Goal: Task Accomplishment & Management: Manage account settings

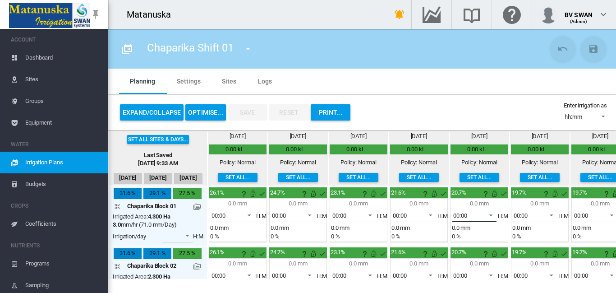
click at [490, 214] on span at bounding box center [488, 214] width 11 height 8
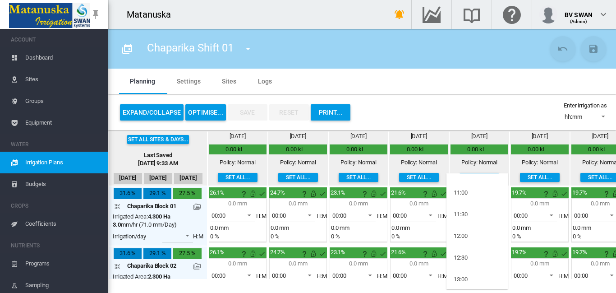
scroll to position [404, 0]
click at [472, 229] on md-option "12:00" at bounding box center [476, 235] width 61 height 22
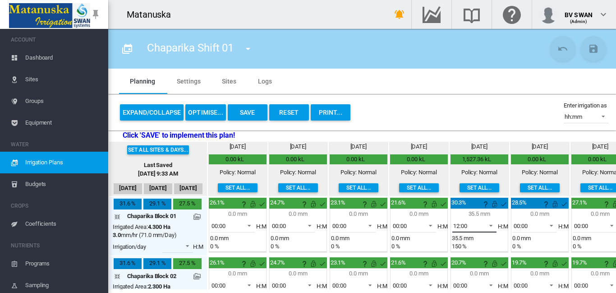
click at [491, 224] on span at bounding box center [488, 224] width 11 height 8
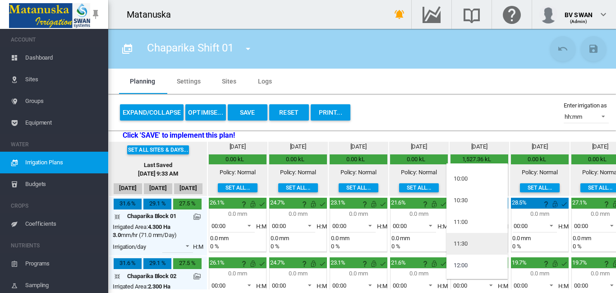
scroll to position [313, 0]
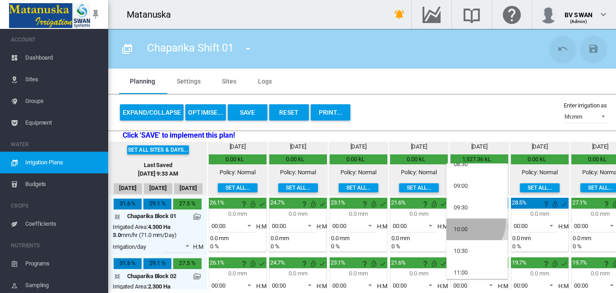
click at [470, 223] on md-option "10:00" at bounding box center [476, 229] width 61 height 22
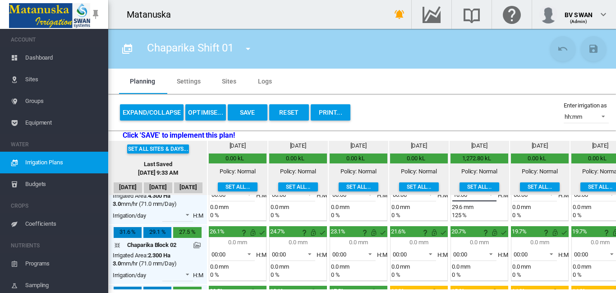
scroll to position [45, 0]
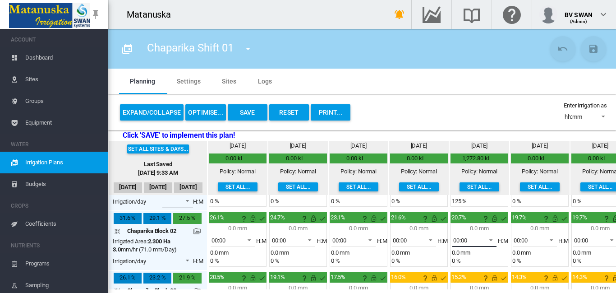
click at [490, 240] on span at bounding box center [488, 239] width 11 height 8
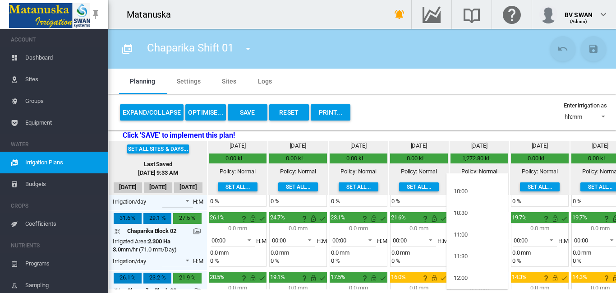
scroll to position [404, 0]
click at [476, 234] on md-option "12:00" at bounding box center [476, 235] width 61 height 22
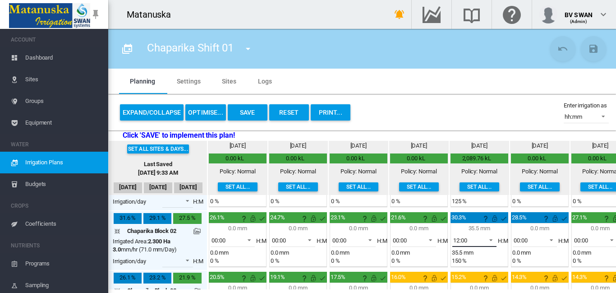
click at [492, 239] on span at bounding box center [488, 239] width 11 height 8
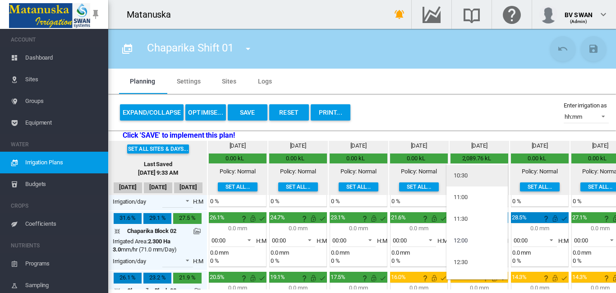
scroll to position [343, 0]
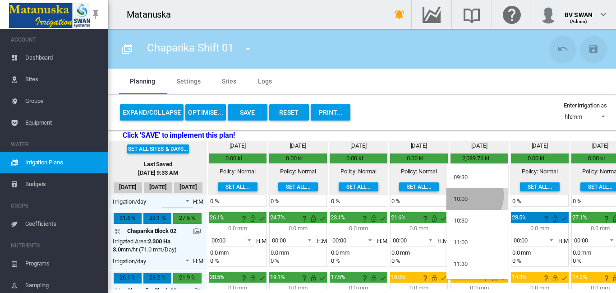
click at [468, 195] on md-option "10:00" at bounding box center [476, 199] width 61 height 22
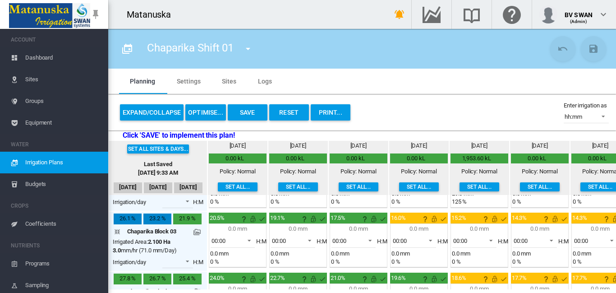
scroll to position [90, 0]
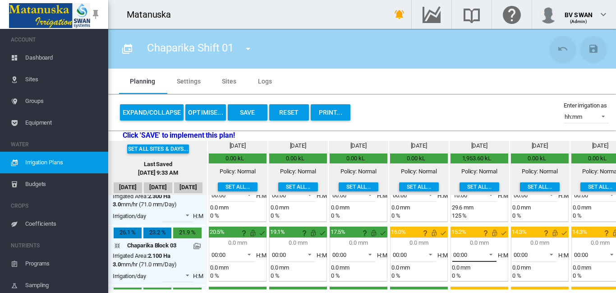
click at [490, 254] on span at bounding box center [488, 253] width 11 height 8
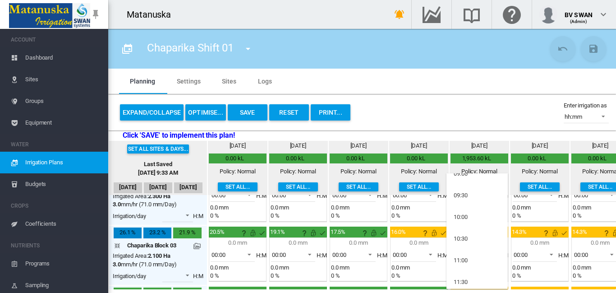
scroll to position [361, 0]
click at [476, 271] on md-option "12:00" at bounding box center [476, 278] width 61 height 22
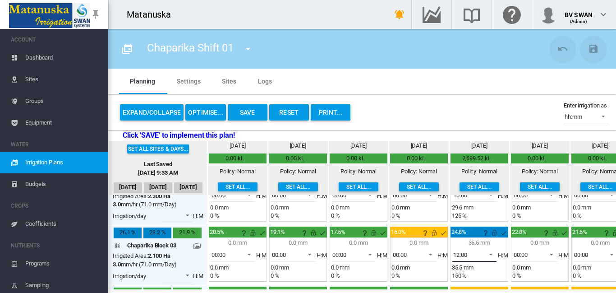
click at [491, 252] on span at bounding box center [488, 253] width 11 height 8
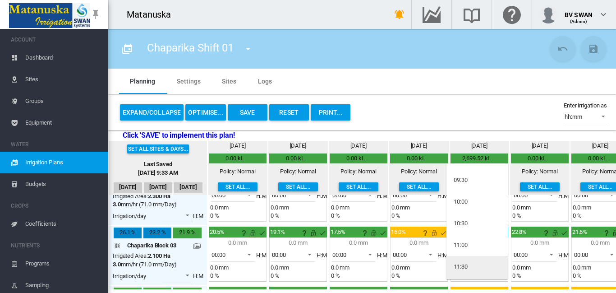
scroll to position [329, 0]
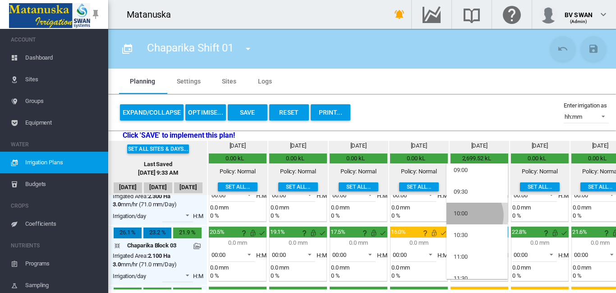
click at [468, 215] on md-option "10:00" at bounding box center [476, 213] width 61 height 22
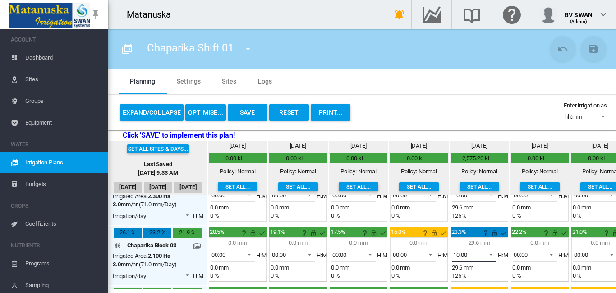
click at [491, 253] on span at bounding box center [488, 253] width 11 height 8
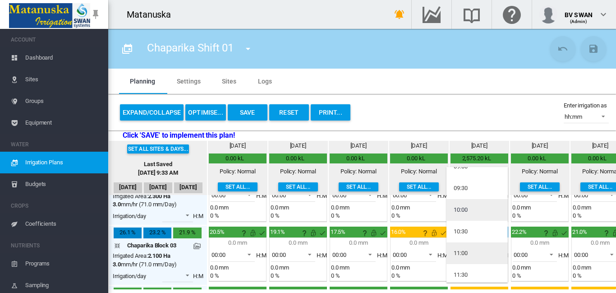
scroll to position [381, 0]
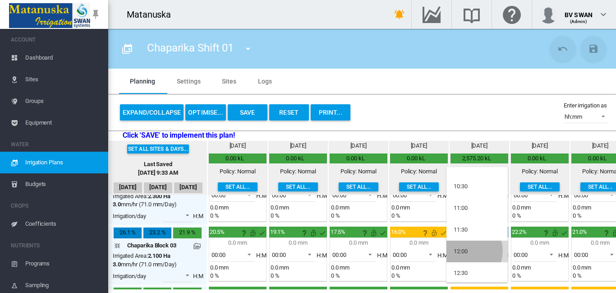
click at [468, 251] on md-option "12:00" at bounding box center [476, 251] width 61 height 22
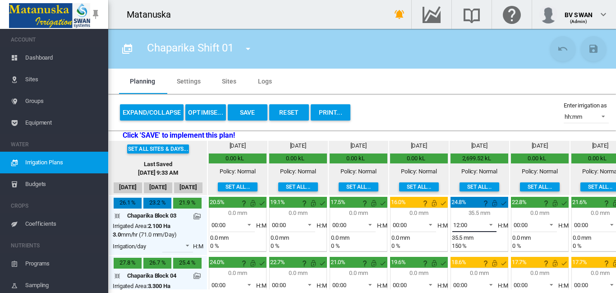
scroll to position [135, 0]
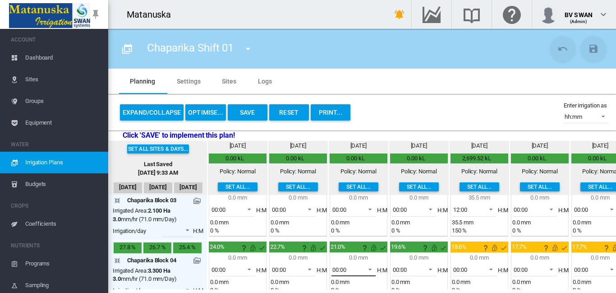
click at [371, 268] on span at bounding box center [367, 268] width 11 height 8
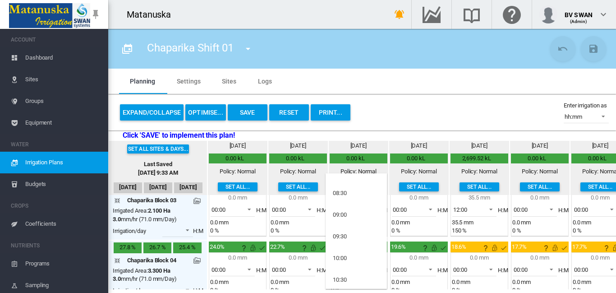
scroll to position [316, 0]
click at [351, 234] on md-option "10:00" at bounding box center [355, 236] width 61 height 22
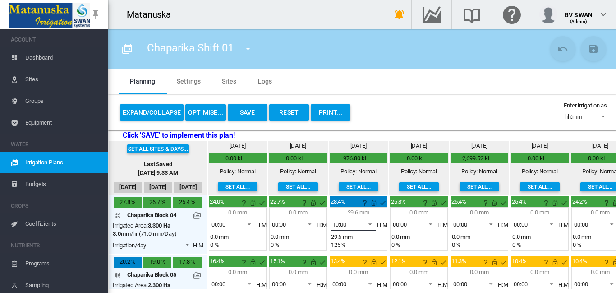
scroll to position [225, 0]
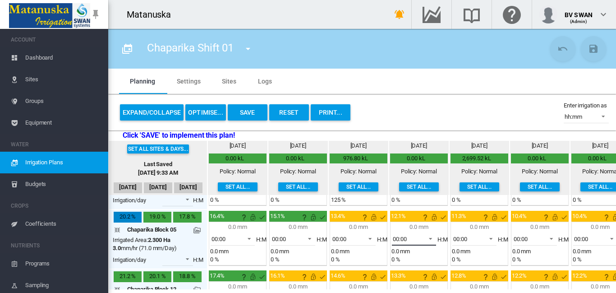
click at [429, 236] on span at bounding box center [427, 237] width 11 height 8
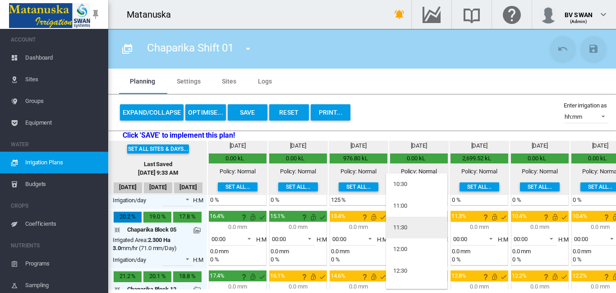
scroll to position [404, 0]
click at [410, 235] on md-option "12:00" at bounding box center [416, 235] width 61 height 22
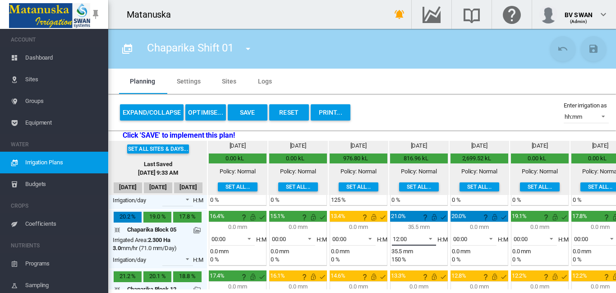
click at [431, 238] on span at bounding box center [427, 237] width 11 height 8
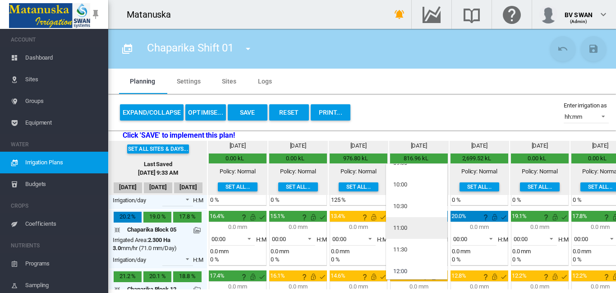
scroll to position [345, 0]
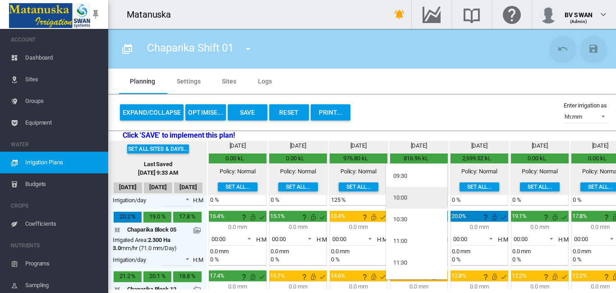
click at [403, 200] on div "10:00" at bounding box center [400, 197] width 14 height 8
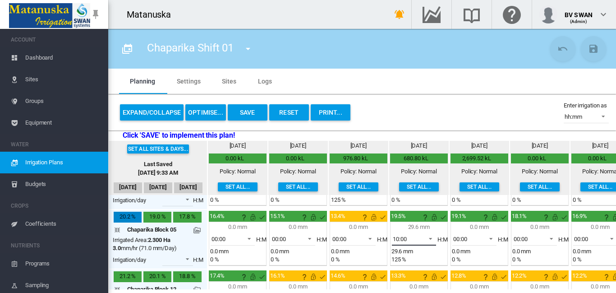
click at [432, 237] on span at bounding box center [427, 237] width 11 height 8
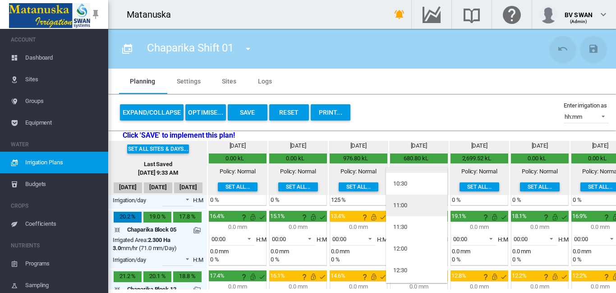
scroll to position [397, 0]
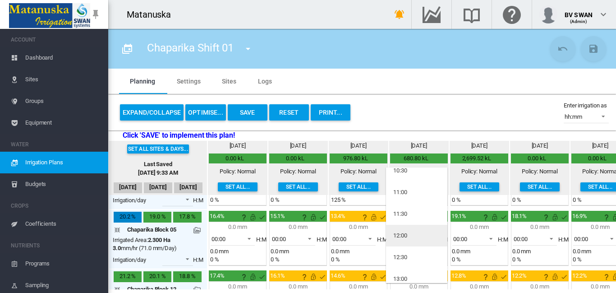
click at [407, 233] on div "12:00" at bounding box center [400, 235] width 14 height 8
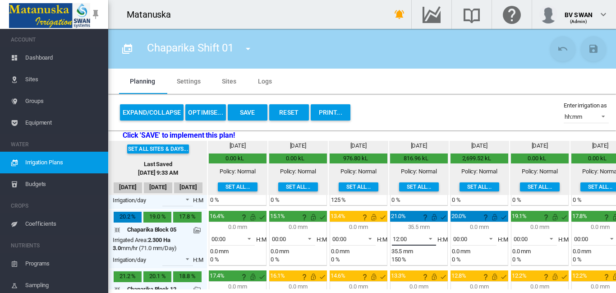
click at [429, 238] on span at bounding box center [427, 237] width 11 height 8
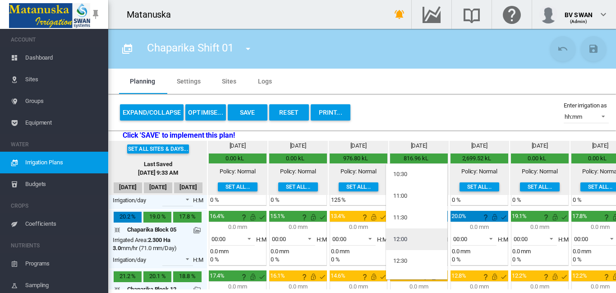
scroll to position [300, 0]
click at [409, 242] on md-option "10:00" at bounding box center [416, 243] width 61 height 22
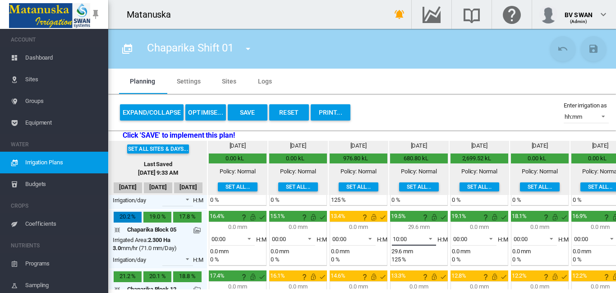
click at [432, 238] on span at bounding box center [427, 237] width 11 height 8
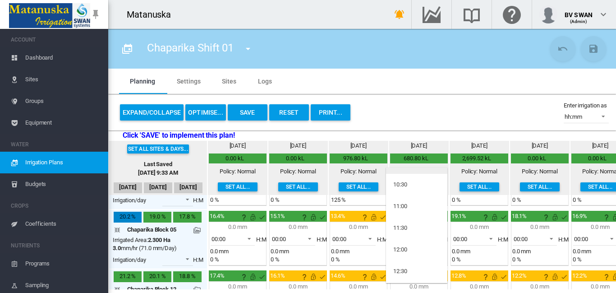
scroll to position [397, 0]
click at [408, 231] on md-option "12:00" at bounding box center [416, 235] width 61 height 22
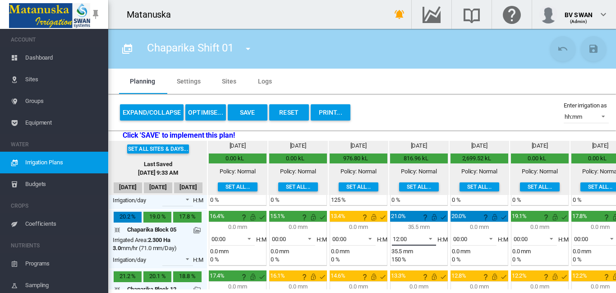
scroll to position [270, 0]
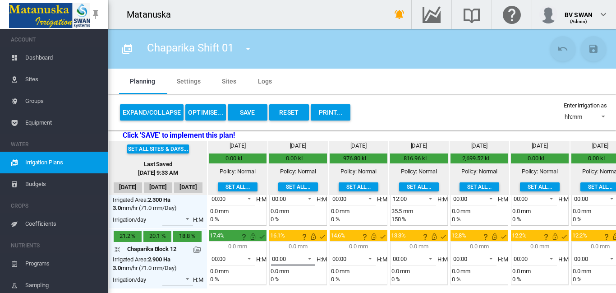
click at [309, 253] on span at bounding box center [307, 257] width 11 height 8
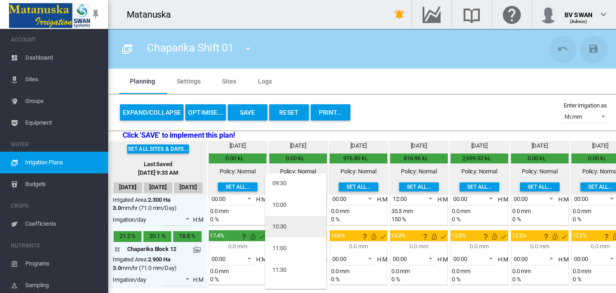
scroll to position [361, 0]
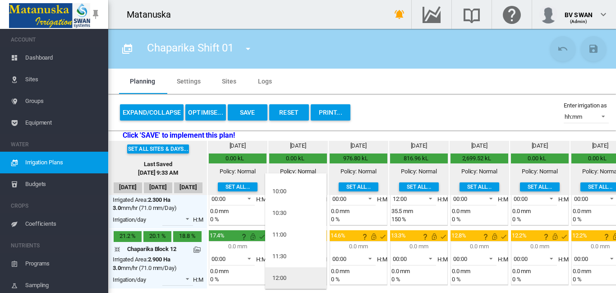
click at [289, 274] on md-option "12:00" at bounding box center [295, 278] width 61 height 22
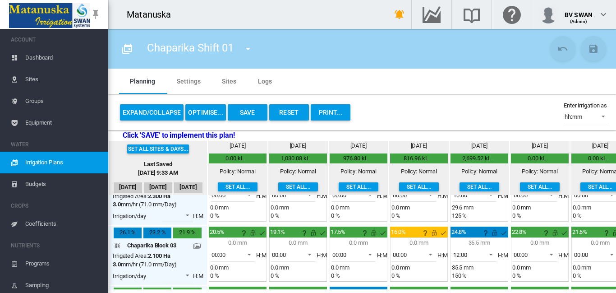
scroll to position [0, 0]
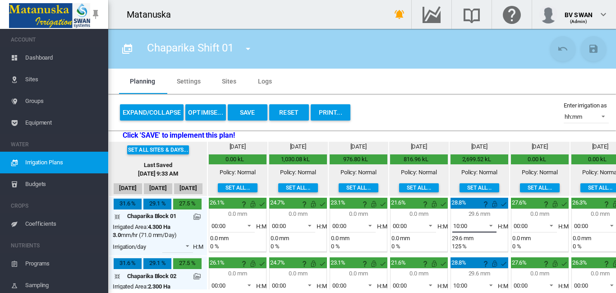
click at [490, 223] on span at bounding box center [488, 224] width 11 height 8
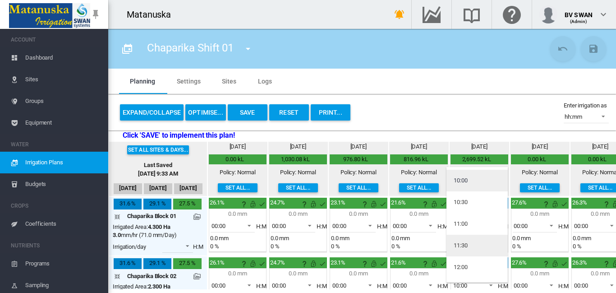
scroll to position [404, 0]
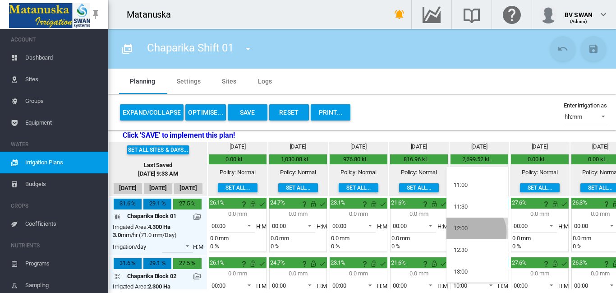
click at [474, 232] on md-option "12:00" at bounding box center [476, 228] width 61 height 22
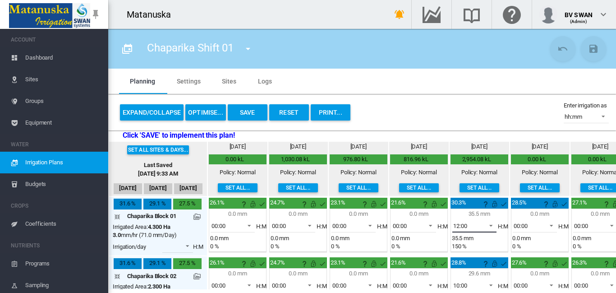
scroll to position [45, 0]
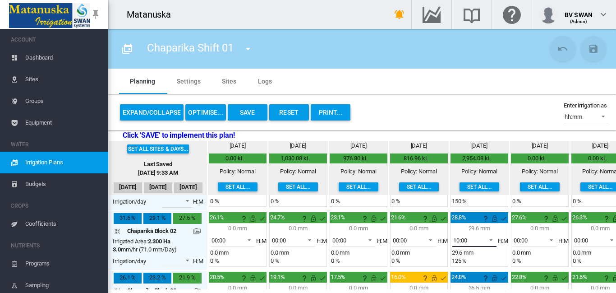
click at [492, 240] on span at bounding box center [488, 239] width 11 height 8
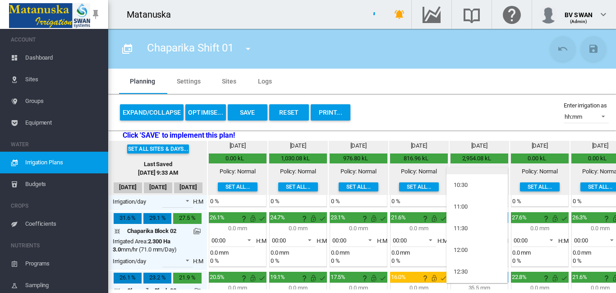
scroll to position [396, 0]
click at [471, 235] on md-option "12:00" at bounding box center [476, 237] width 61 height 22
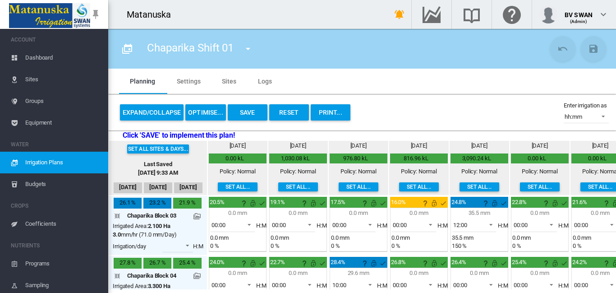
scroll to position [135, 0]
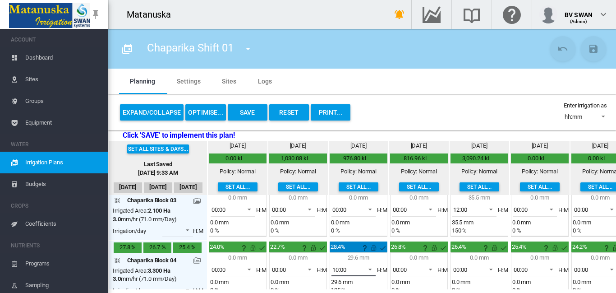
click at [367, 266] on span at bounding box center [367, 268] width 11 height 8
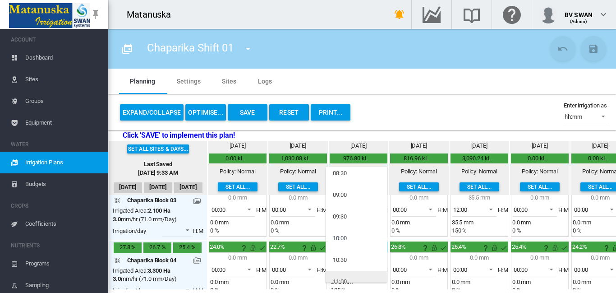
scroll to position [366, 0]
click at [352, 265] on md-option "12:00" at bounding box center [355, 266] width 61 height 22
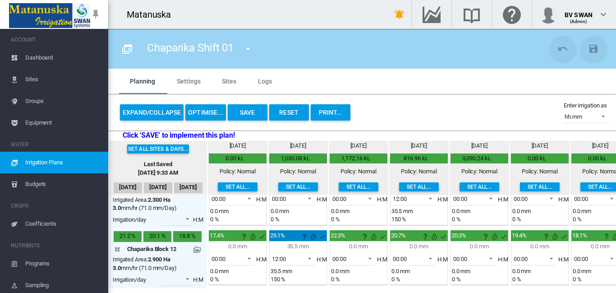
scroll to position [272, 0]
click at [238, 111] on button "Save" at bounding box center [248, 112] width 40 height 16
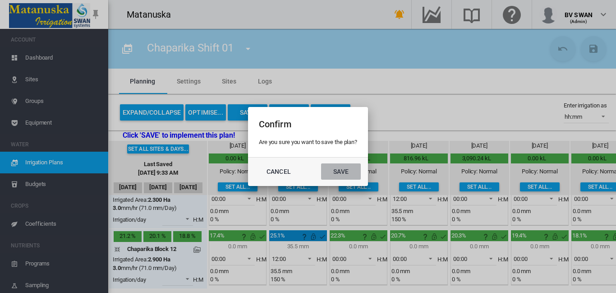
click at [336, 172] on button "Save" at bounding box center [341, 171] width 40 height 16
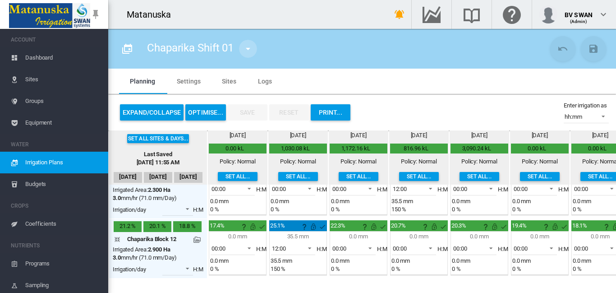
click at [247, 49] on md-icon "icon-menu-down" at bounding box center [248, 48] width 11 height 11
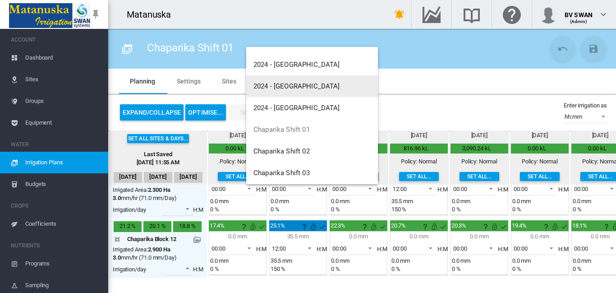
scroll to position [225, 0]
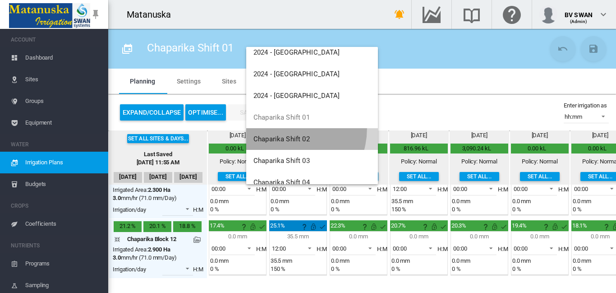
click at [284, 128] on button "Chaparika Shift 02" at bounding box center [312, 139] width 132 height 22
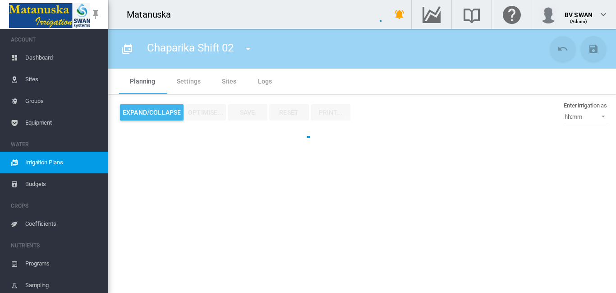
type input "**********"
type input "****"
type input "*****"
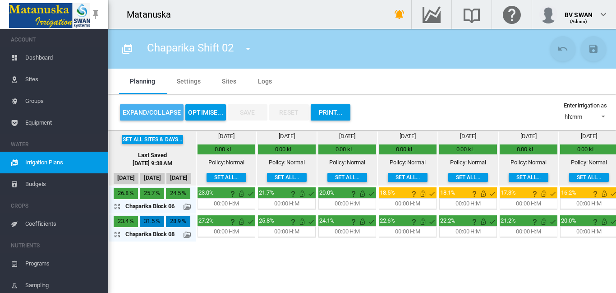
click at [140, 112] on button "Expand/Collapse" at bounding box center [152, 112] width 64 height 16
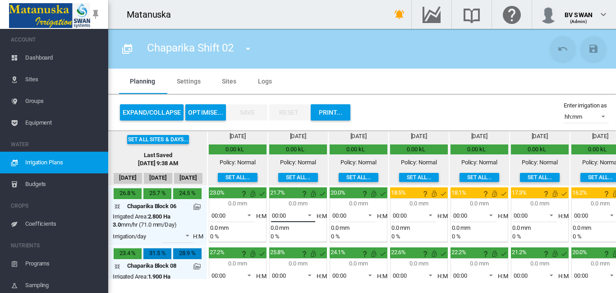
click at [307, 212] on span at bounding box center [307, 214] width 11 height 8
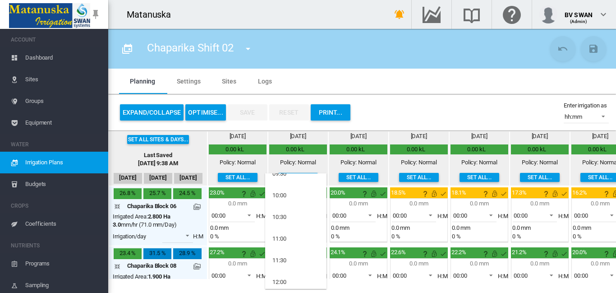
scroll to position [361, 0]
click at [280, 276] on div "12:00" at bounding box center [279, 278] width 14 height 8
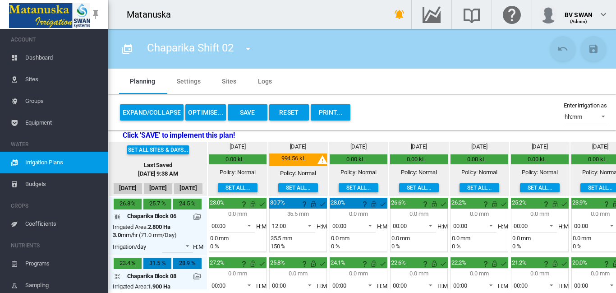
scroll to position [33, 0]
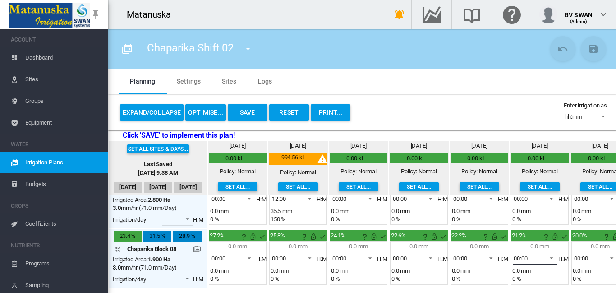
click at [551, 253] on span at bounding box center [548, 257] width 11 height 8
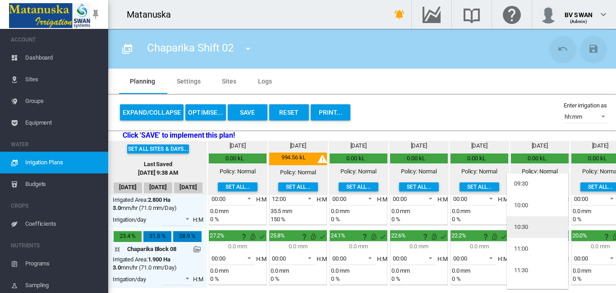
scroll to position [361, 0]
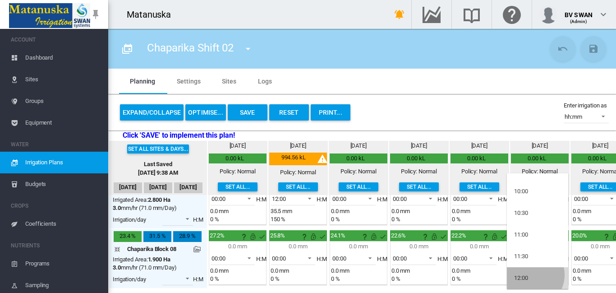
click at [531, 275] on md-option "12:00" at bounding box center [537, 278] width 61 height 22
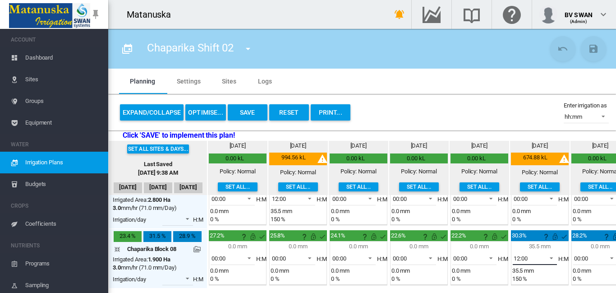
scroll to position [0, 0]
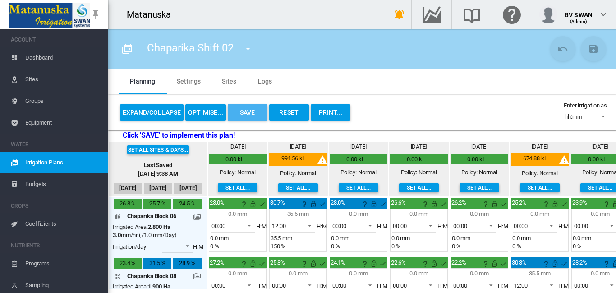
click at [248, 109] on button "Save" at bounding box center [248, 112] width 40 height 16
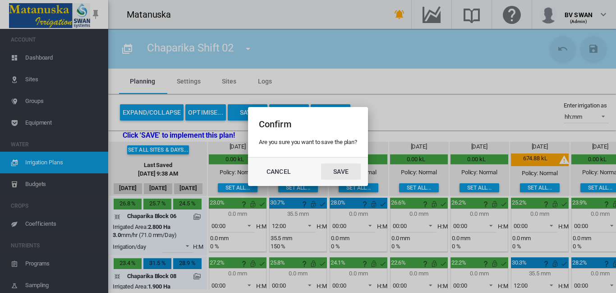
click at [348, 172] on button "Save" at bounding box center [341, 171] width 40 height 16
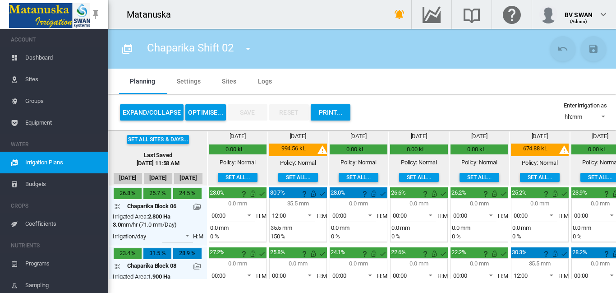
click at [249, 50] on md-icon "icon-menu-down" at bounding box center [248, 48] width 11 height 11
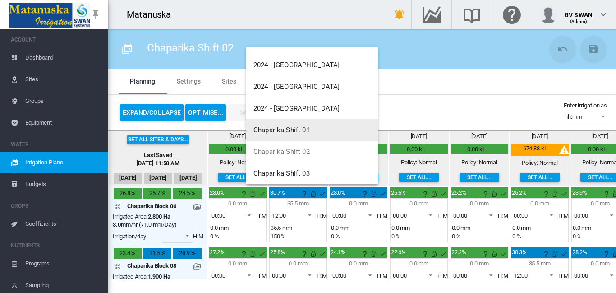
scroll to position [225, 0]
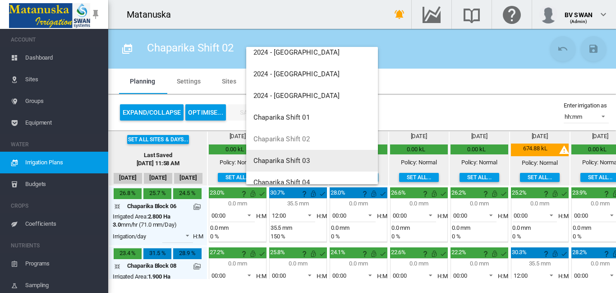
click at [291, 163] on span "Chaparika Shift 03" at bounding box center [281, 160] width 56 height 8
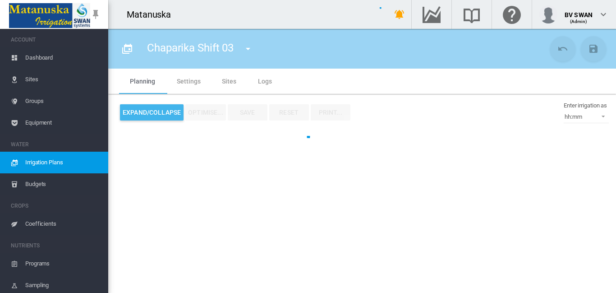
type input "**********"
type input "****"
type input "*****"
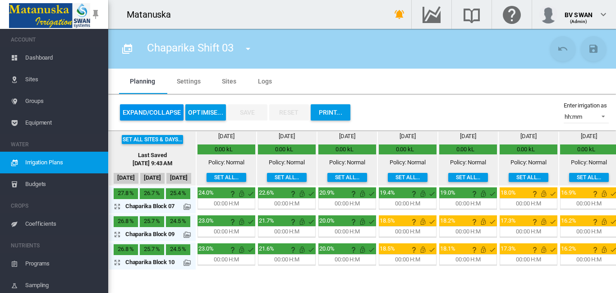
click at [154, 111] on button "Expand/Collapse" at bounding box center [152, 112] width 64 height 16
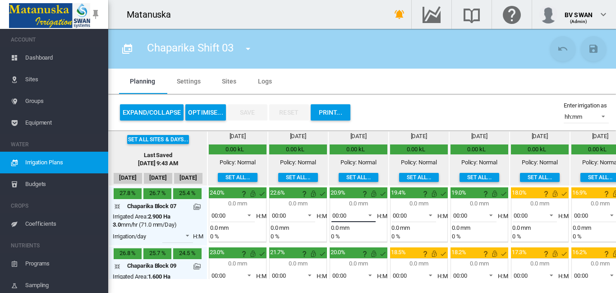
click at [370, 213] on span at bounding box center [367, 214] width 11 height 8
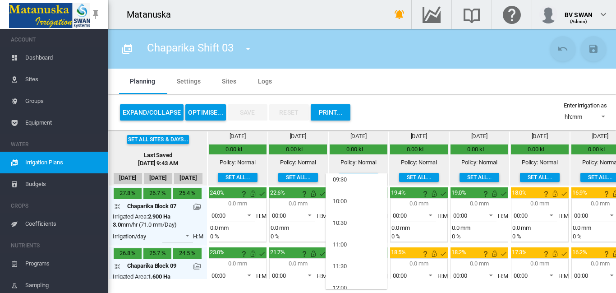
scroll to position [361, 0]
click at [343, 275] on div "12:00" at bounding box center [340, 278] width 14 height 8
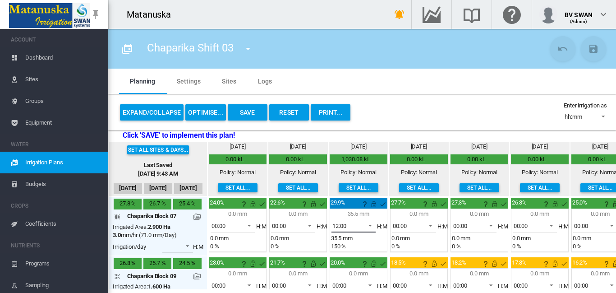
scroll to position [45, 0]
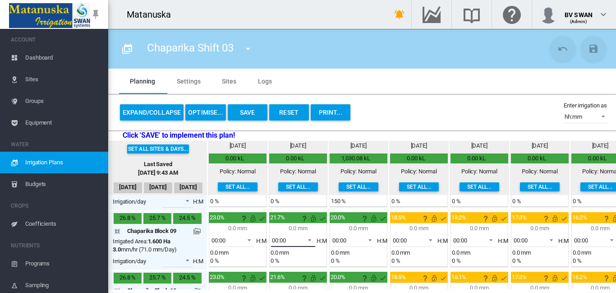
click at [311, 239] on span at bounding box center [307, 239] width 11 height 8
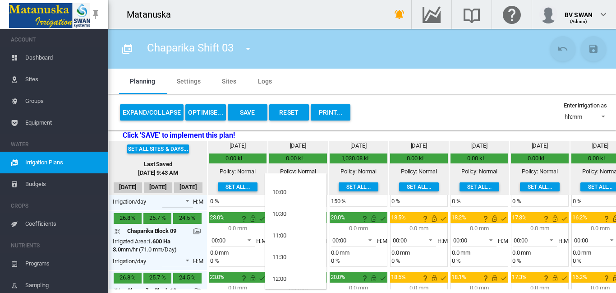
scroll to position [361, 0]
click at [295, 273] on md-option "12:00" at bounding box center [295, 278] width 61 height 22
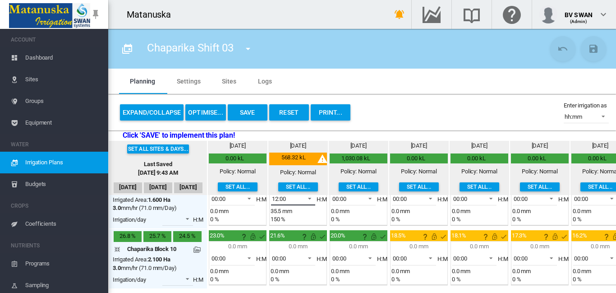
scroll to position [93, 0]
click at [307, 253] on span at bounding box center [307, 257] width 11 height 8
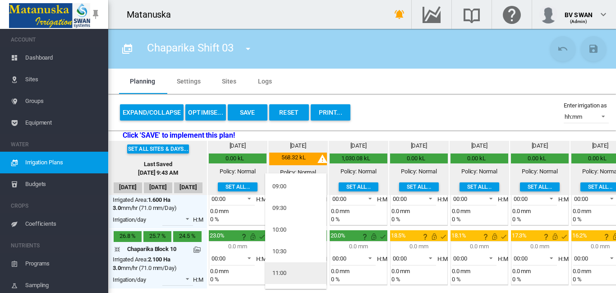
scroll to position [361, 0]
click at [283, 275] on div "12:00" at bounding box center [279, 278] width 14 height 8
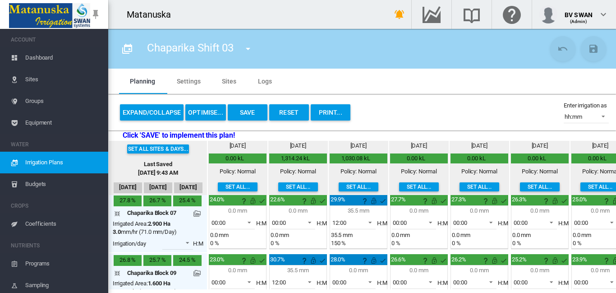
scroll to position [0, 0]
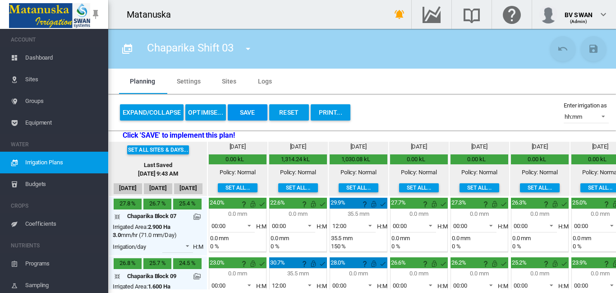
click at [248, 110] on button "Save" at bounding box center [248, 112] width 40 height 16
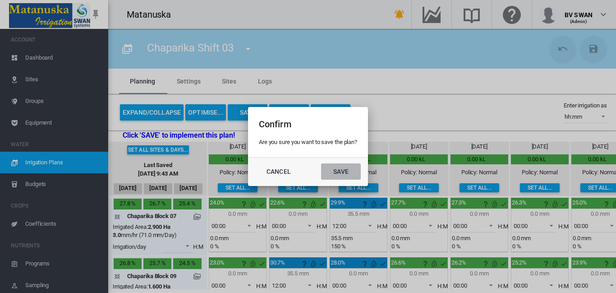
click at [341, 169] on button "Save" at bounding box center [341, 171] width 40 height 16
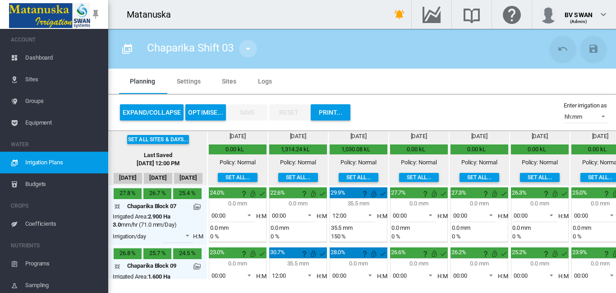
click at [249, 47] on md-icon "icon-menu-down" at bounding box center [248, 48] width 11 height 11
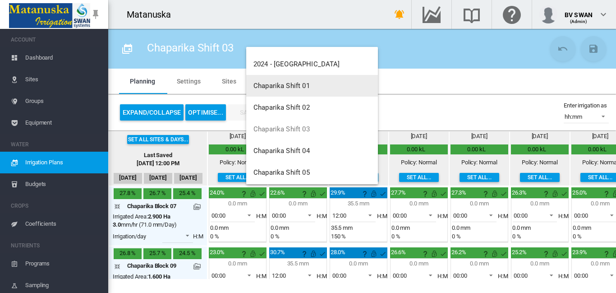
scroll to position [270, 0]
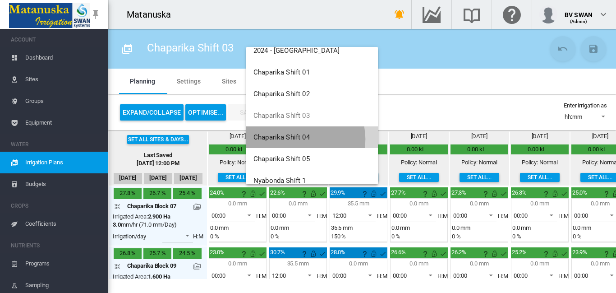
click at [299, 139] on span "Chaparika Shift 04" at bounding box center [281, 137] width 56 height 8
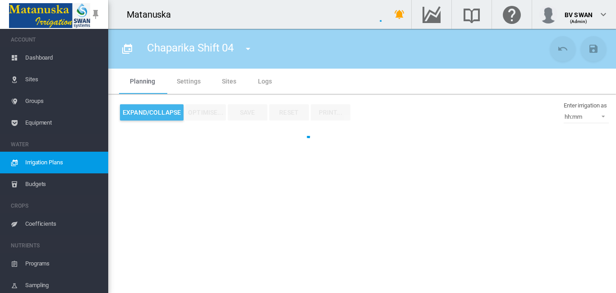
type input "**********"
type input "****"
type input "*****"
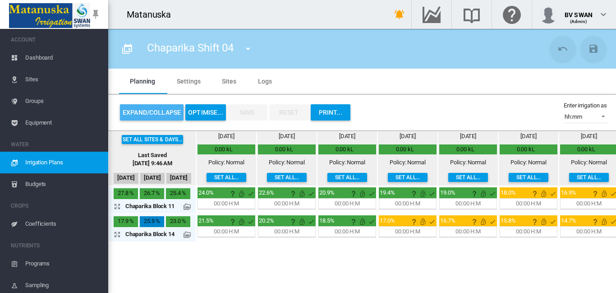
click at [162, 111] on button "Expand/Collapse" at bounding box center [152, 112] width 64 height 16
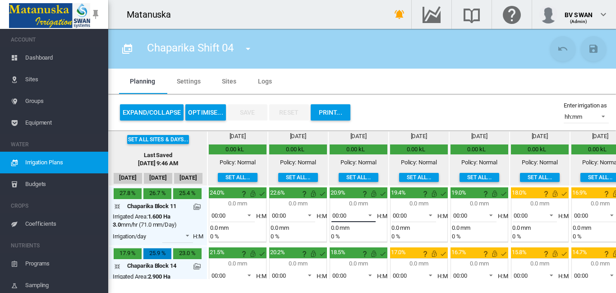
click at [371, 215] on span at bounding box center [367, 214] width 11 height 8
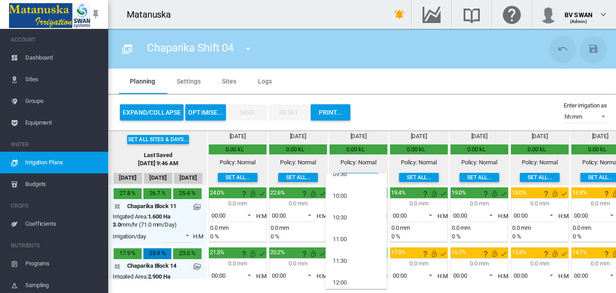
scroll to position [361, 0]
click at [348, 274] on md-option "12:00" at bounding box center [355, 278] width 61 height 22
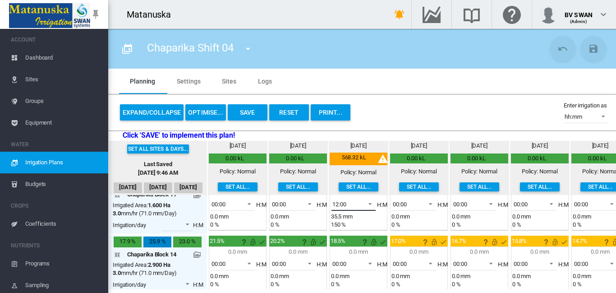
scroll to position [33, 0]
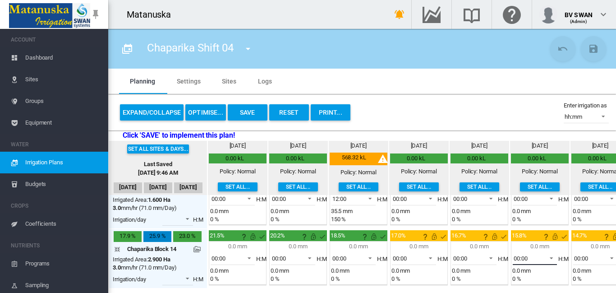
click at [552, 253] on span at bounding box center [548, 257] width 11 height 8
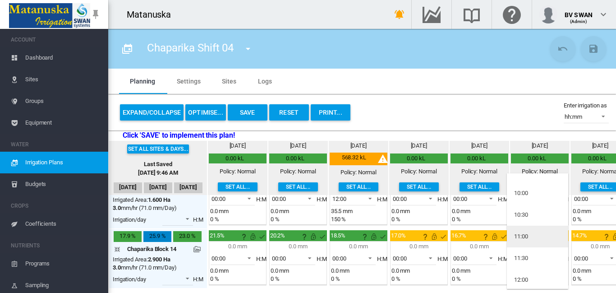
scroll to position [361, 0]
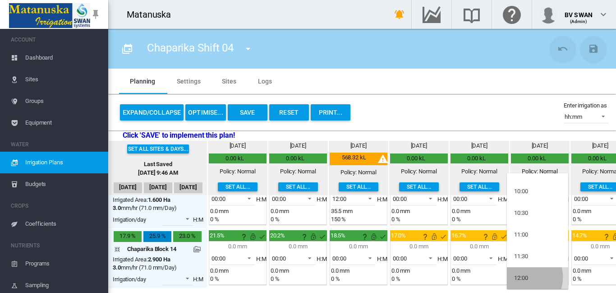
click at [521, 277] on div "12:00" at bounding box center [521, 278] width 14 height 8
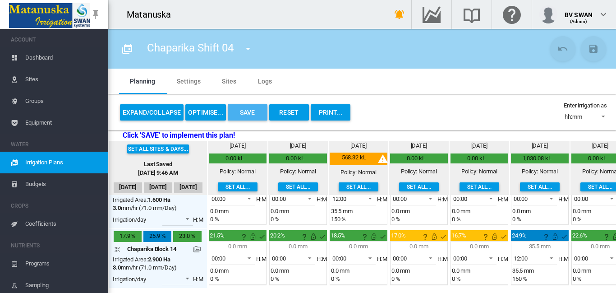
click at [243, 109] on button "Save" at bounding box center [248, 112] width 40 height 16
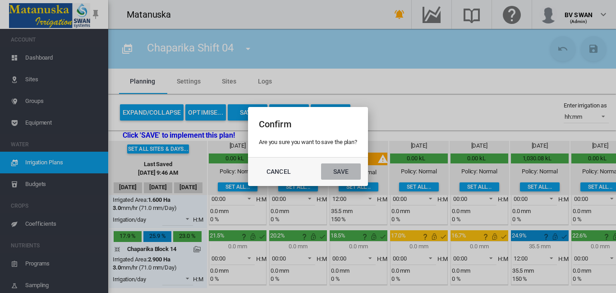
click at [336, 166] on button "Save" at bounding box center [341, 171] width 40 height 16
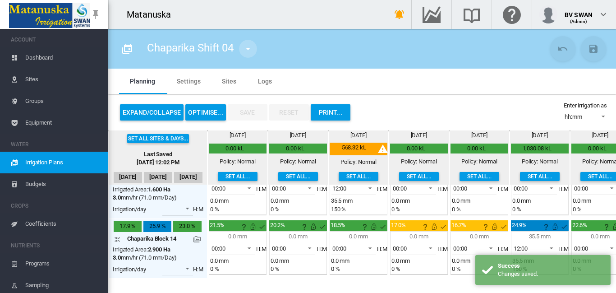
click at [245, 46] on md-icon "icon-menu-down" at bounding box center [248, 48] width 11 height 11
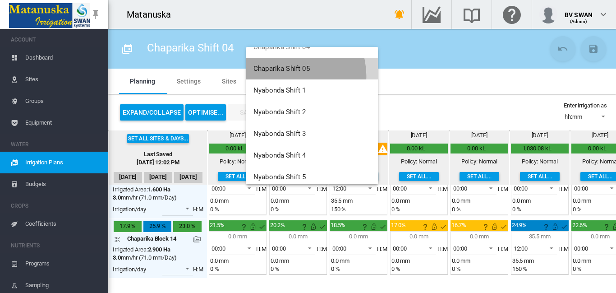
click at [287, 76] on button "Chaparika Shift 05" at bounding box center [312, 69] width 132 height 22
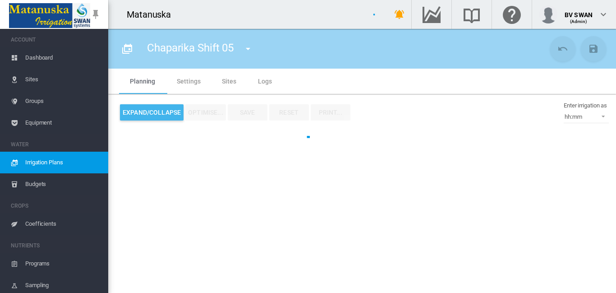
type input "**********"
type input "****"
type input "*****"
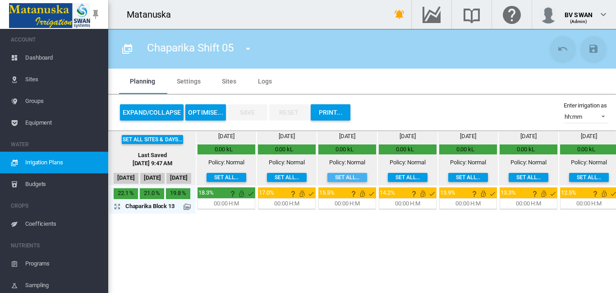
click at [347, 178] on button "Set all..." at bounding box center [347, 177] width 40 height 9
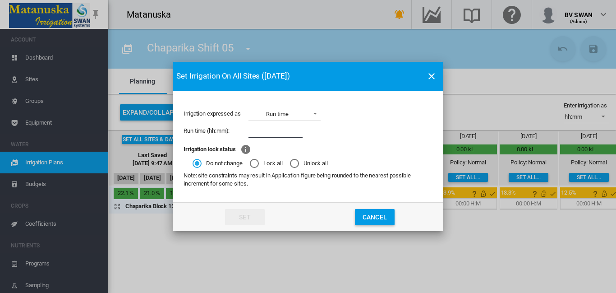
click at [264, 129] on input "Irrigation expressed ..." at bounding box center [275, 131] width 54 height 14
type input "*****"
click at [257, 209] on button "Set" at bounding box center [245, 217] width 40 height 16
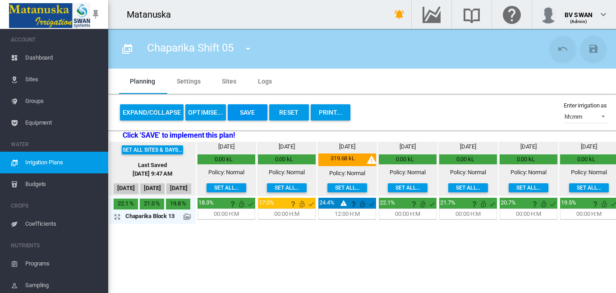
click at [240, 113] on button "Save" at bounding box center [248, 112] width 40 height 16
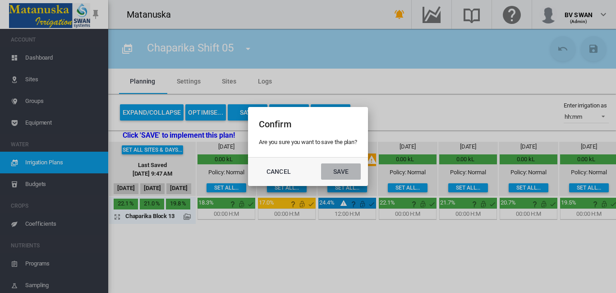
click at [331, 169] on button "Save" at bounding box center [341, 171] width 40 height 16
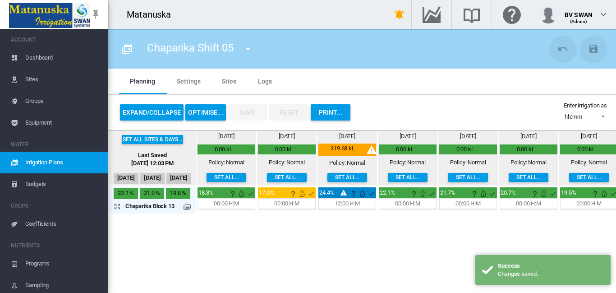
click at [248, 48] on md-icon "icon-menu-down" at bounding box center [248, 48] width 11 height 11
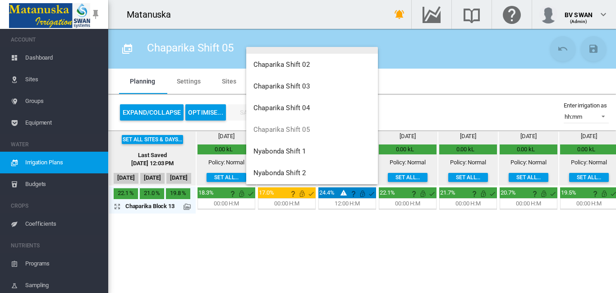
scroll to position [316, 0]
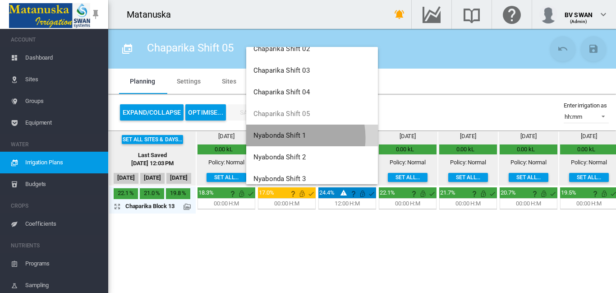
click at [286, 137] on span "Nyabonda Shift 1" at bounding box center [279, 135] width 52 height 8
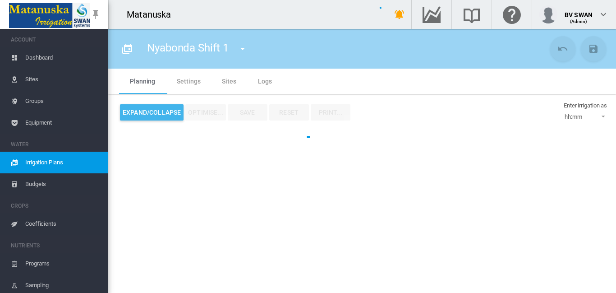
type input "**********"
type input "***"
type input "*****"
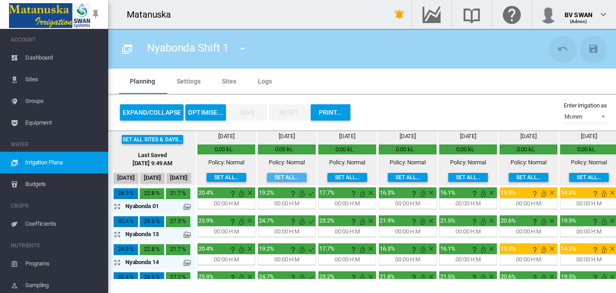
click at [285, 178] on button "Set all..." at bounding box center [287, 177] width 40 height 9
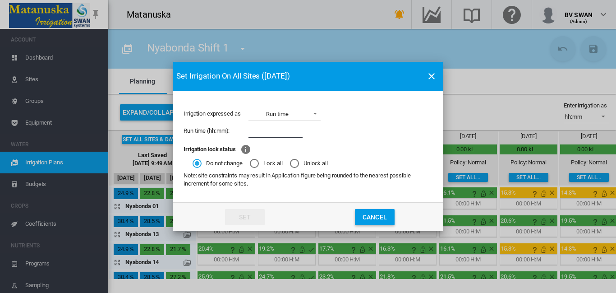
click at [263, 129] on input "Irrigation expressed ..." at bounding box center [275, 131] width 54 height 14
type input "****"
click at [253, 213] on button "Set" at bounding box center [245, 217] width 40 height 16
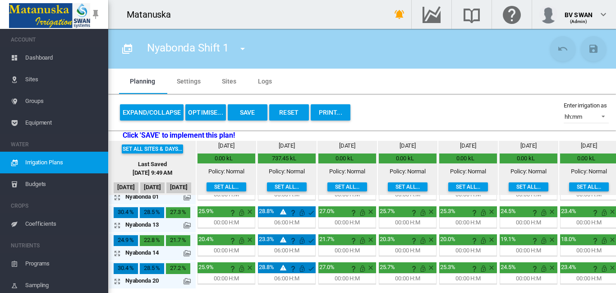
scroll to position [26, 0]
click at [464, 189] on button "Set all..." at bounding box center [468, 186] width 40 height 9
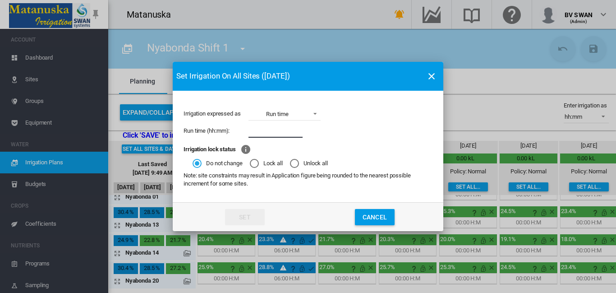
click at [269, 130] on input "Irrigation expressed ..." at bounding box center [275, 131] width 54 height 14
type input "****"
click at [252, 215] on button "Set" at bounding box center [245, 217] width 40 height 16
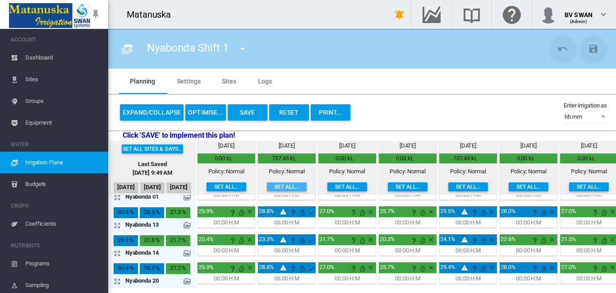
click at [286, 185] on button "Set all..." at bounding box center [287, 186] width 40 height 9
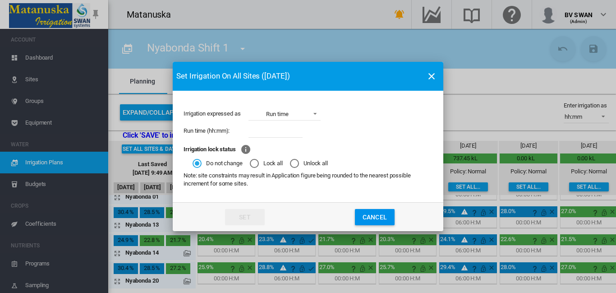
click at [268, 130] on input "Irrigation expressed ..." at bounding box center [275, 131] width 54 height 14
type input "****"
click at [257, 219] on button "Set" at bounding box center [245, 217] width 40 height 16
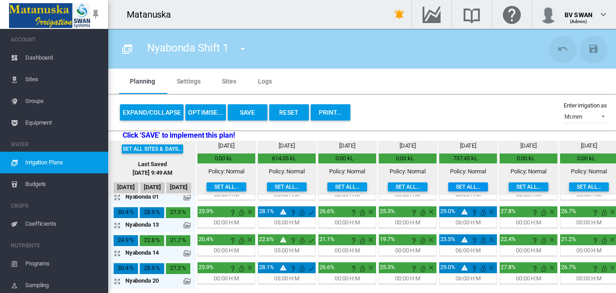
click at [462, 188] on button "Set all..." at bounding box center [468, 186] width 40 height 9
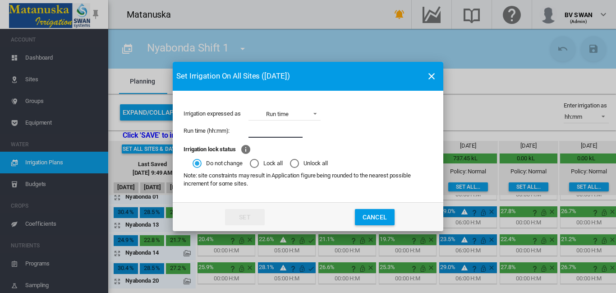
click at [281, 133] on input "Irrigation expressed ..." at bounding box center [275, 131] width 54 height 14
type input "****"
click at [256, 213] on button "Set" at bounding box center [245, 217] width 40 height 16
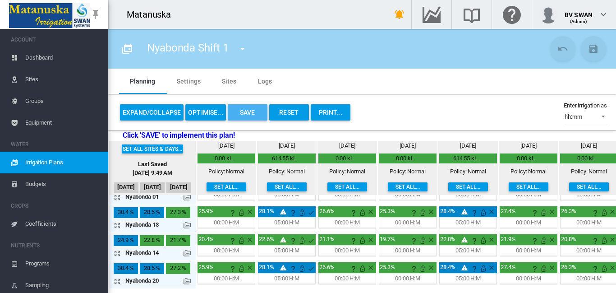
click at [251, 110] on button "Save" at bounding box center [248, 112] width 40 height 16
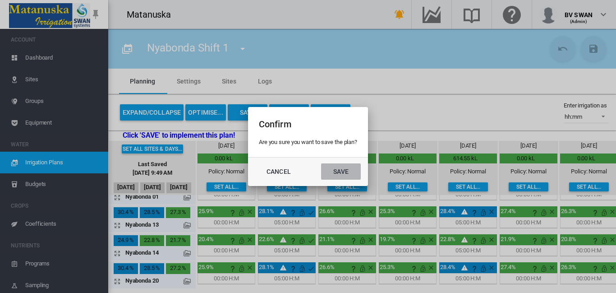
click at [344, 169] on button "Save" at bounding box center [341, 171] width 40 height 16
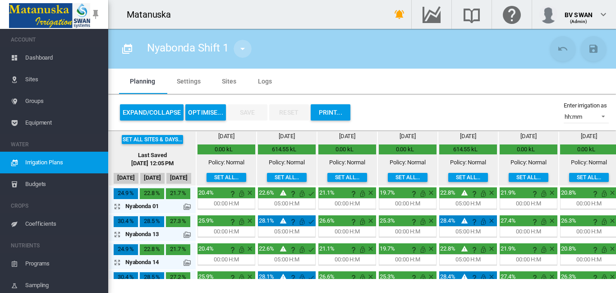
click at [244, 49] on md-icon "icon-menu-down" at bounding box center [242, 48] width 11 height 11
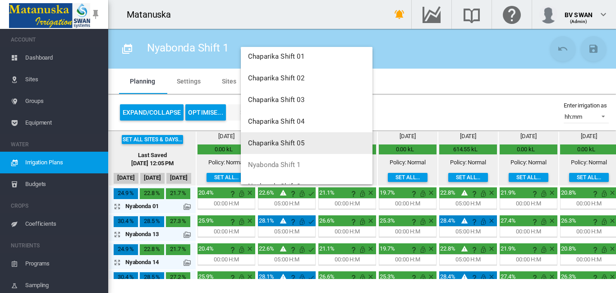
scroll to position [316, 0]
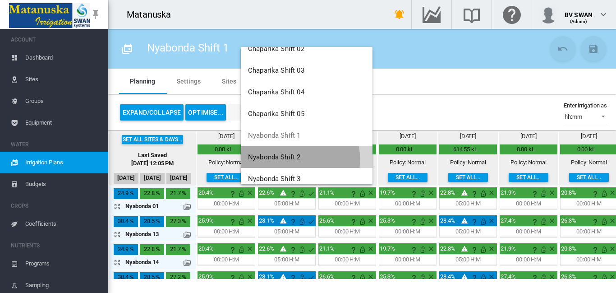
click at [283, 159] on span "Nyabonda Shift 2" at bounding box center [274, 157] width 52 height 8
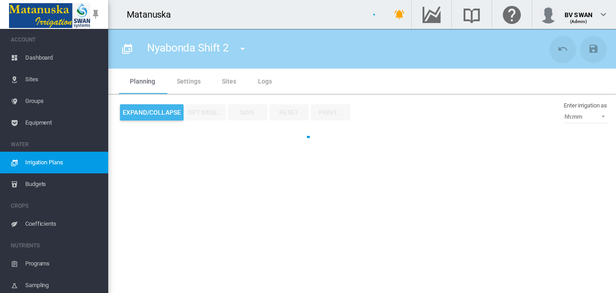
type input "**********"
type input "*"
type input "****"
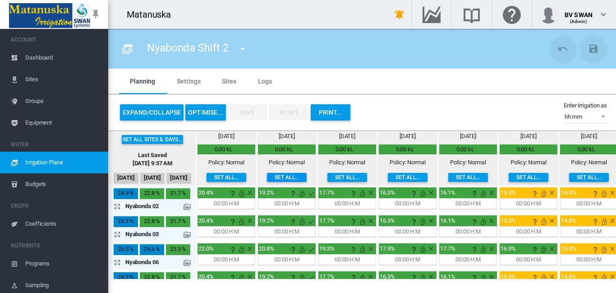
click at [282, 176] on button "Set all..." at bounding box center [287, 177] width 40 height 9
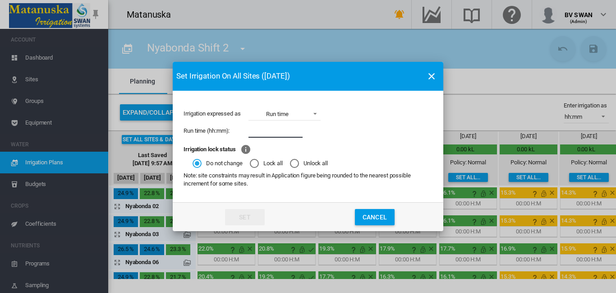
click at [265, 130] on input "Irrigation expressed ..." at bounding box center [275, 131] width 54 height 14
type input "****"
click at [257, 219] on button "Set" at bounding box center [245, 217] width 40 height 16
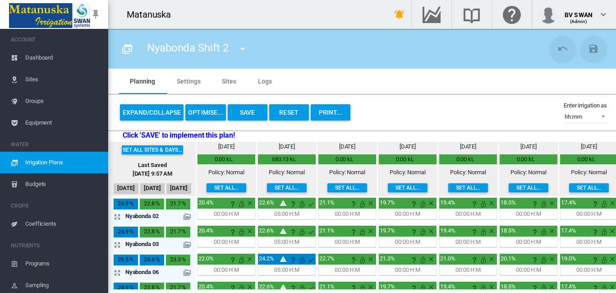
scroll to position [26, 0]
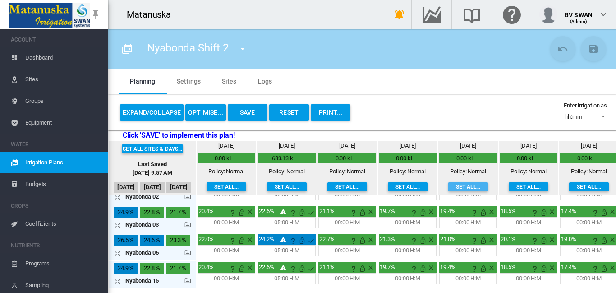
click at [467, 184] on button "Set all..." at bounding box center [468, 186] width 40 height 9
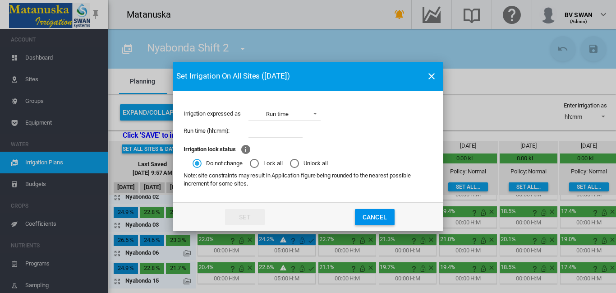
click at [267, 133] on input "Irrigation expressed ..." at bounding box center [275, 131] width 54 height 14
type input "****"
click at [249, 212] on button "Set" at bounding box center [245, 217] width 40 height 16
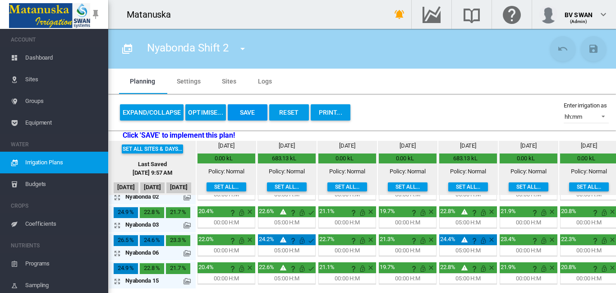
click at [255, 111] on button "Save" at bounding box center [248, 112] width 40 height 16
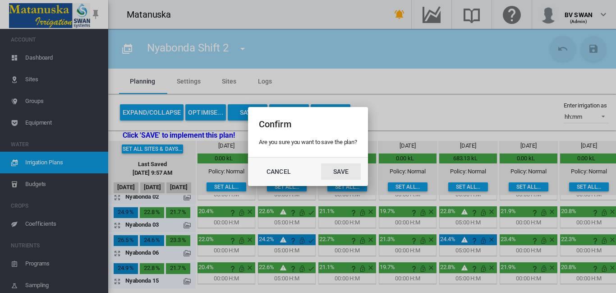
click at [351, 174] on button "Save" at bounding box center [341, 171] width 40 height 16
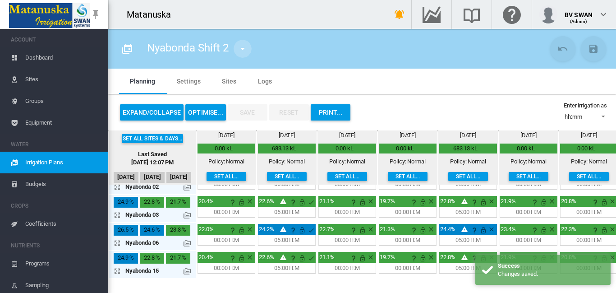
click at [242, 46] on md-icon "icon-menu-down" at bounding box center [242, 48] width 11 height 11
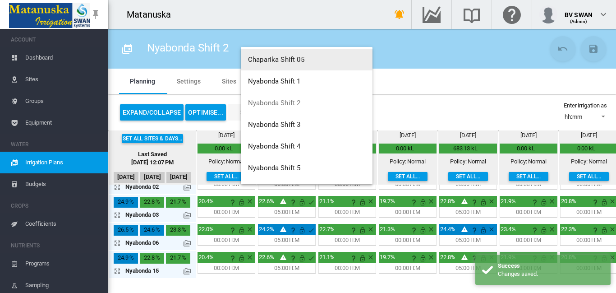
scroll to position [406, 0]
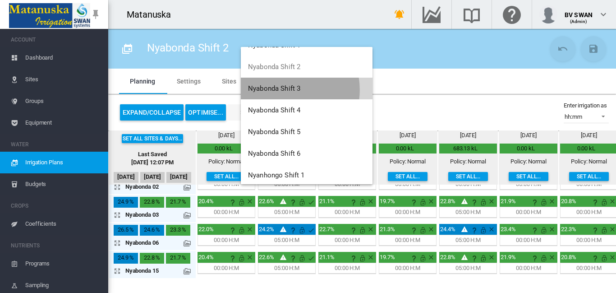
click at [284, 90] on span "Nyabonda Shift 3" at bounding box center [274, 88] width 52 height 8
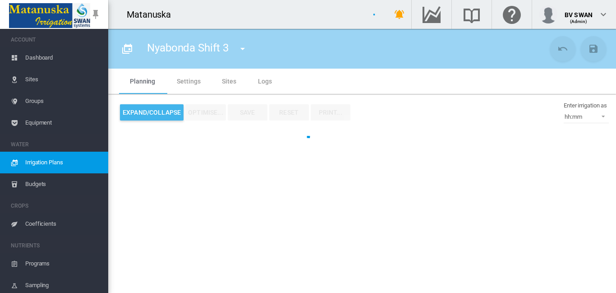
type input "**********"
type input "*"
type input "*****"
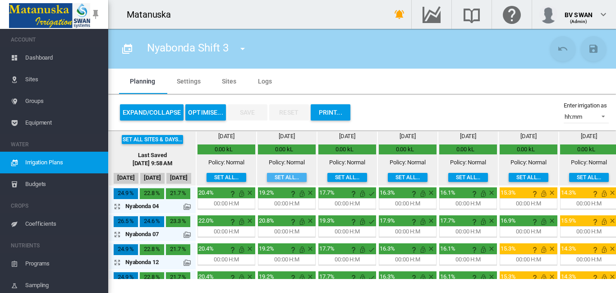
click at [294, 176] on button "Set all..." at bounding box center [287, 177] width 40 height 9
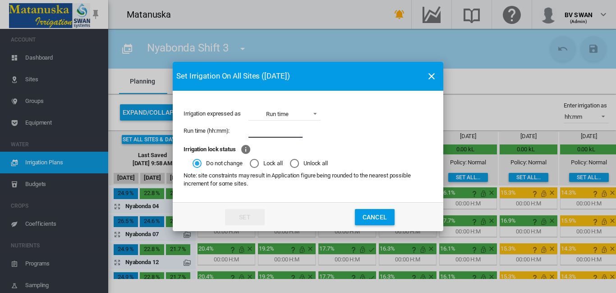
click at [277, 133] on input "Irrigation expressed ..." at bounding box center [275, 131] width 54 height 14
type input "****"
click at [257, 218] on button "Set" at bounding box center [245, 217] width 40 height 16
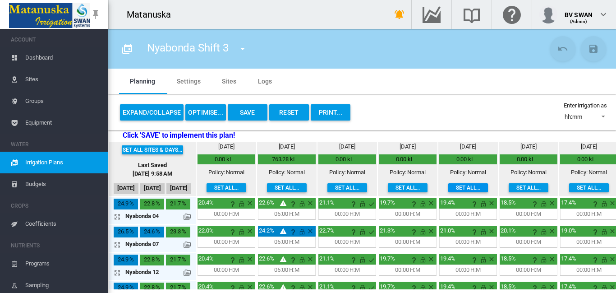
click at [474, 187] on button "Set all..." at bounding box center [468, 187] width 40 height 9
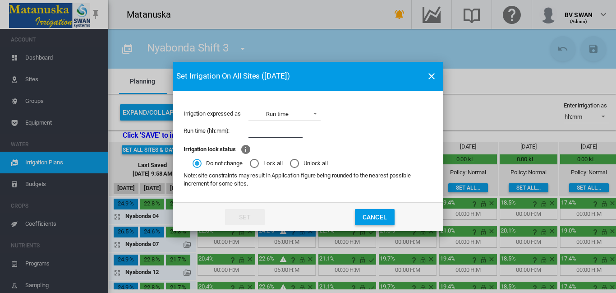
click at [261, 129] on input "Irrigation expressed ..." at bounding box center [275, 131] width 54 height 14
type input "****"
click at [257, 215] on button "Set" at bounding box center [245, 217] width 40 height 16
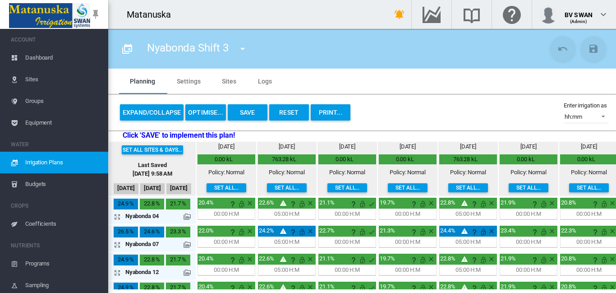
scroll to position [26, 0]
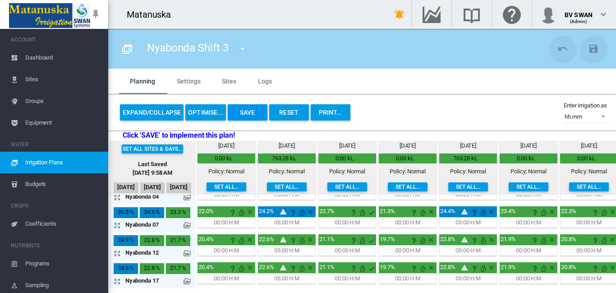
click at [249, 110] on button "Save" at bounding box center [248, 112] width 40 height 16
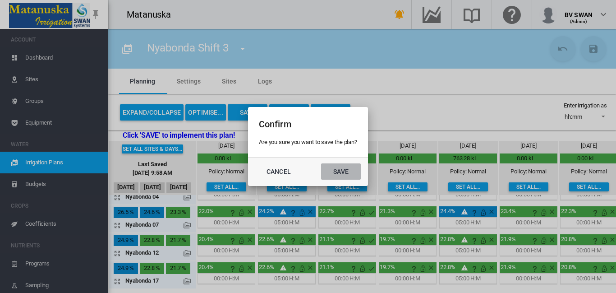
click at [342, 172] on button "Save" at bounding box center [341, 171] width 40 height 16
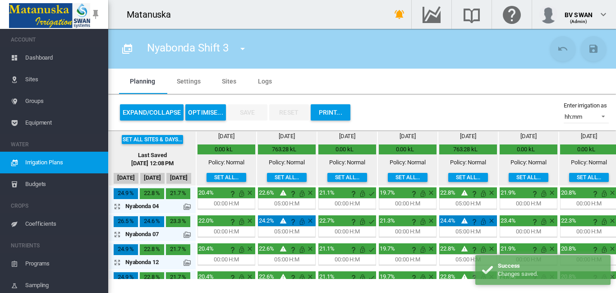
scroll to position [26, 0]
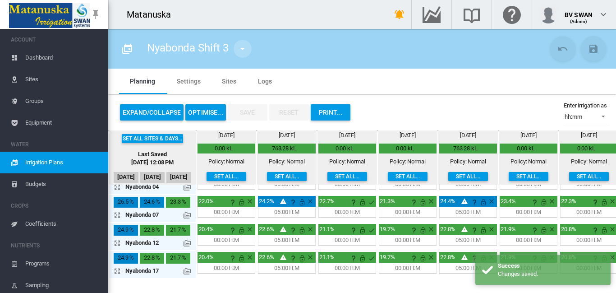
click at [241, 47] on md-icon "icon-menu-down" at bounding box center [242, 48] width 11 height 11
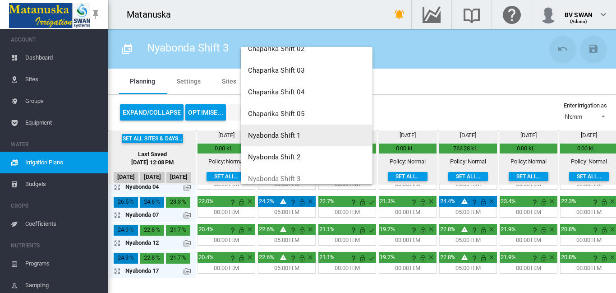
scroll to position [361, 0]
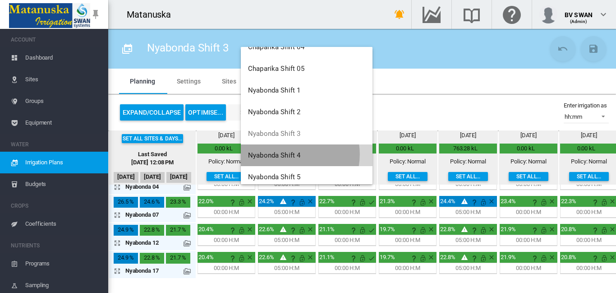
click at [288, 154] on span "Nyabonda Shift 4" at bounding box center [274, 155] width 52 height 8
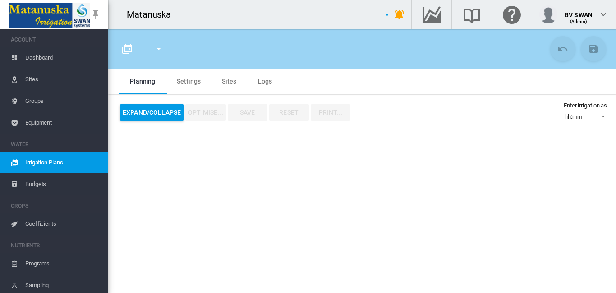
type input "**********"
type input "*"
type input "****"
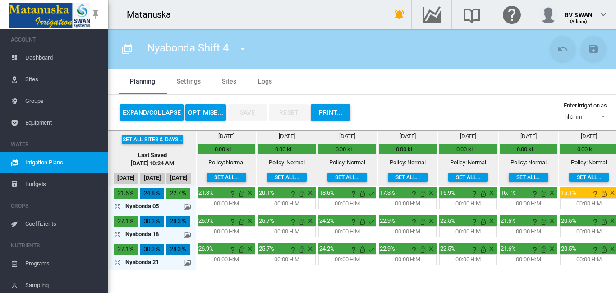
click at [344, 172] on div "[DATE] 0.00 kL Policy: Normal Set all..." at bounding box center [347, 158] width 58 height 52
click at [346, 174] on button "Set all..." at bounding box center [347, 177] width 40 height 9
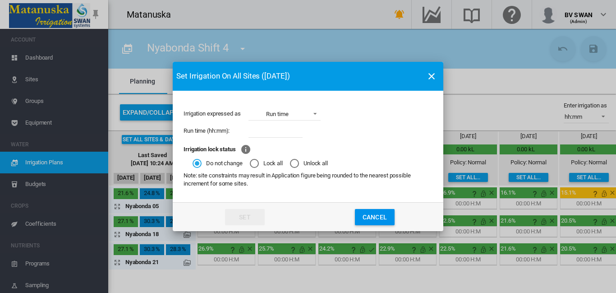
click at [261, 127] on input "Irrigation expressed ..." at bounding box center [275, 131] width 54 height 14
type input "****"
click at [261, 216] on button "Set" at bounding box center [245, 217] width 40 height 16
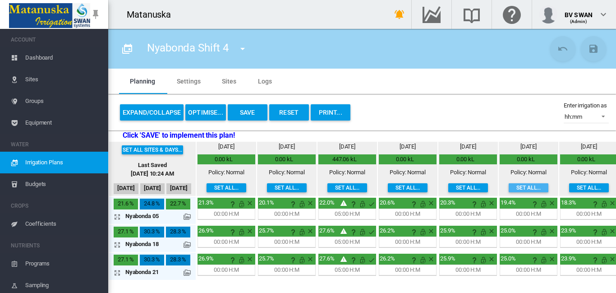
click at [526, 183] on button "Set all..." at bounding box center [528, 187] width 40 height 9
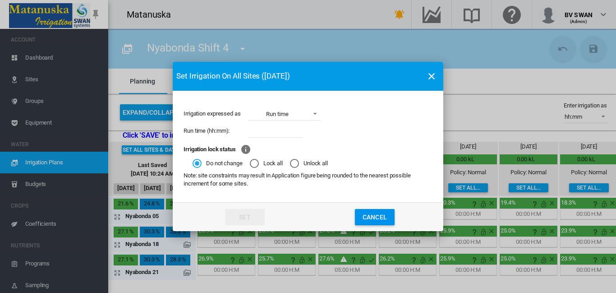
click at [271, 133] on input "Irrigation expressed ..." at bounding box center [275, 131] width 54 height 14
type input "****"
click at [252, 218] on button "Set" at bounding box center [245, 217] width 40 height 16
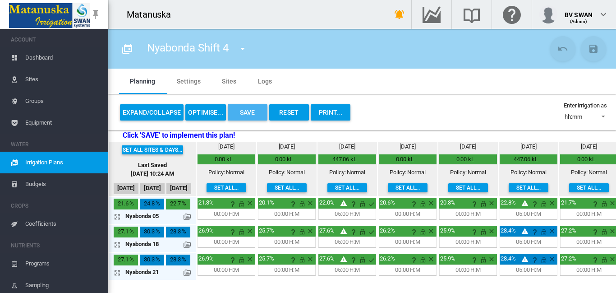
click at [248, 110] on button "Save" at bounding box center [248, 112] width 40 height 16
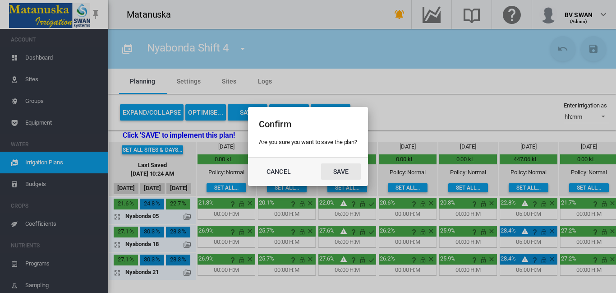
click at [349, 174] on button "Save" at bounding box center [341, 171] width 40 height 16
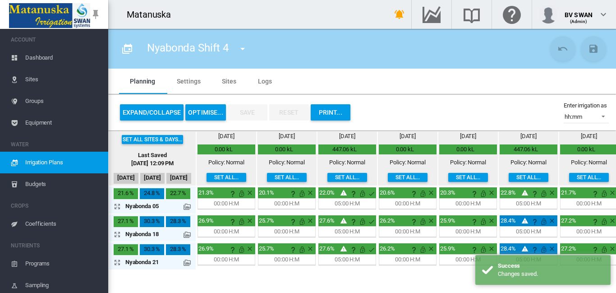
click at [242, 46] on md-icon "icon-menu-down" at bounding box center [242, 48] width 11 height 11
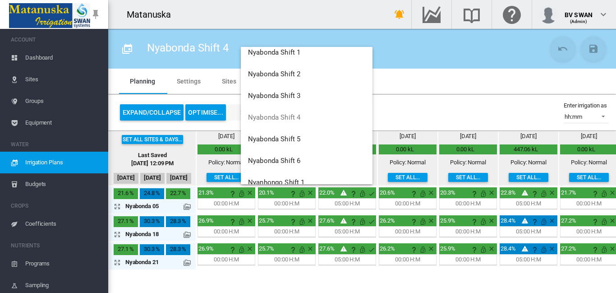
scroll to position [406, 0]
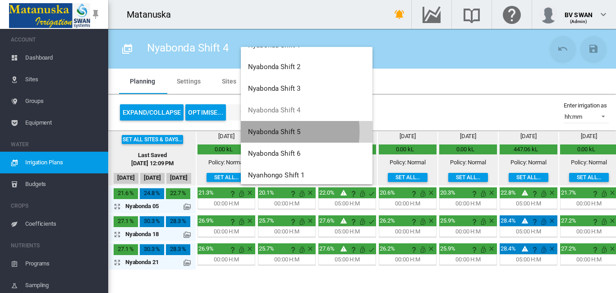
click at [270, 131] on span "Nyabonda Shift 5" at bounding box center [274, 132] width 52 height 8
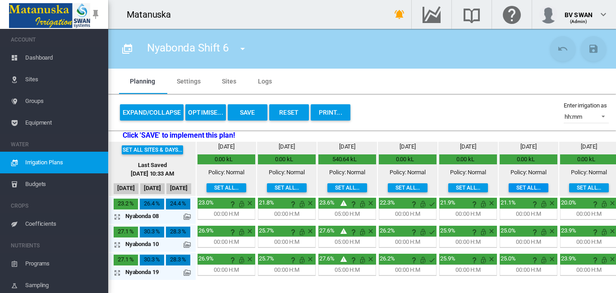
click at [530, 188] on button "Set all..." at bounding box center [528, 187] width 40 height 9
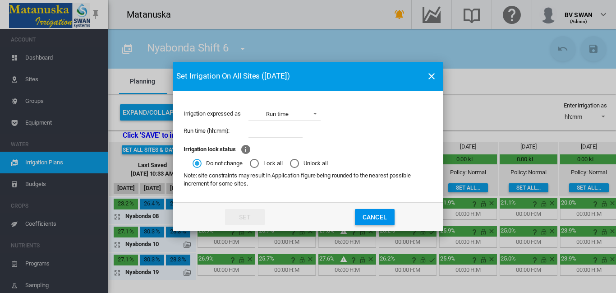
click at [269, 129] on input "Irrigation expressed ..." at bounding box center [275, 131] width 54 height 14
type input "****"
click at [254, 214] on button "Set" at bounding box center [245, 217] width 40 height 16
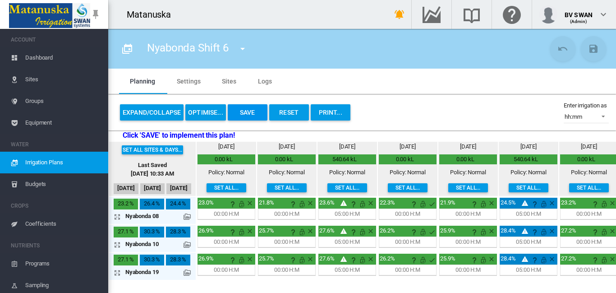
click at [261, 110] on button "Save" at bounding box center [248, 112] width 40 height 16
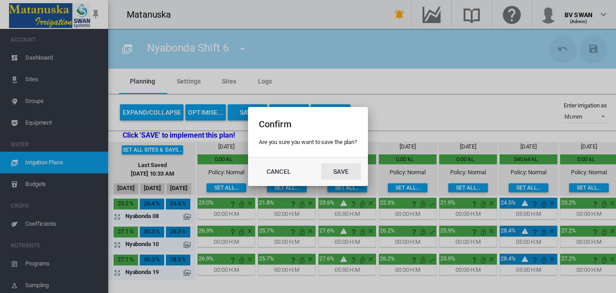
click at [339, 172] on button "Save" at bounding box center [341, 171] width 40 height 16
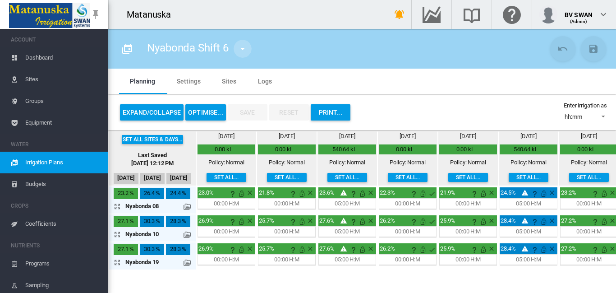
click at [242, 48] on md-icon "icon-menu-down" at bounding box center [242, 48] width 11 height 11
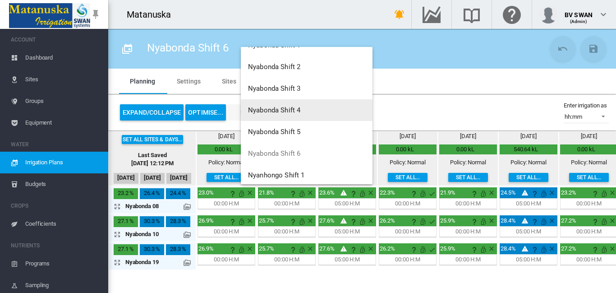
scroll to position [451, 0]
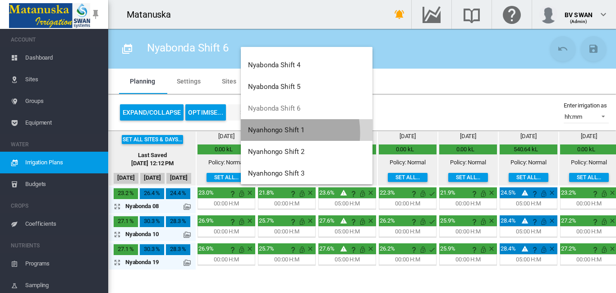
click at [274, 133] on span "Nyanhongo Shift 1" at bounding box center [276, 130] width 57 height 8
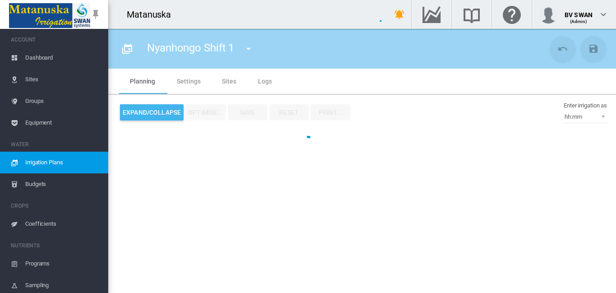
type input "**********"
type input "***"
type input "*****"
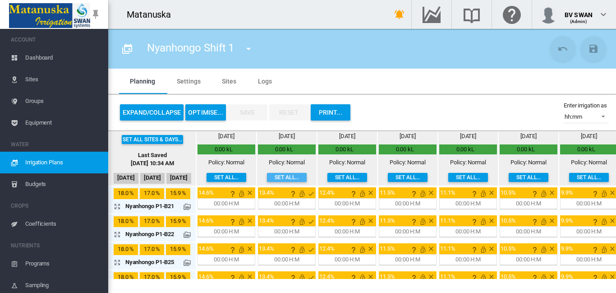
click at [282, 174] on button "Set all..." at bounding box center [287, 177] width 40 height 9
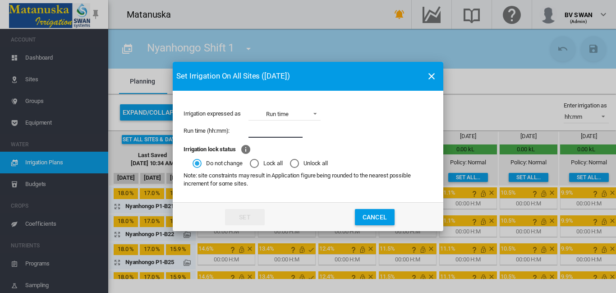
click at [270, 130] on input "Irrigation expressed ..." at bounding box center [275, 131] width 54 height 14
type input "****"
click at [244, 216] on button "Set" at bounding box center [245, 217] width 40 height 16
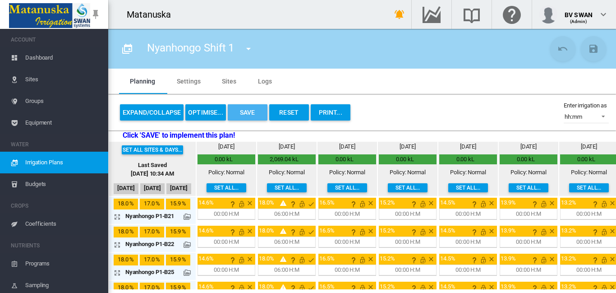
click at [245, 111] on button "Save" at bounding box center [248, 112] width 40 height 16
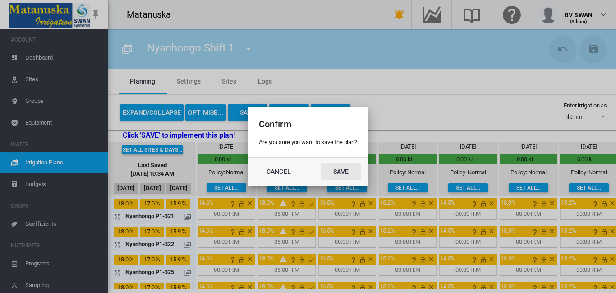
click at [345, 171] on button "Save" at bounding box center [341, 171] width 40 height 16
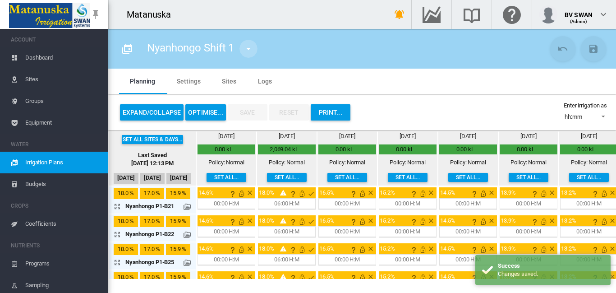
click at [248, 50] on md-icon "icon-menu-down" at bounding box center [248, 48] width 11 height 11
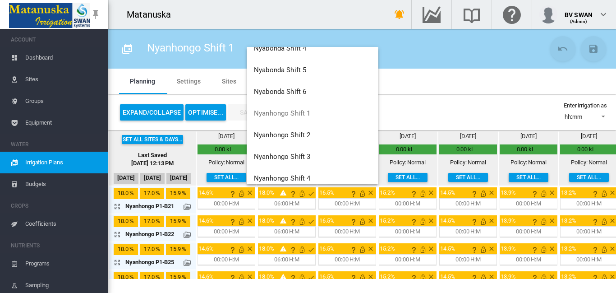
scroll to position [476, 0]
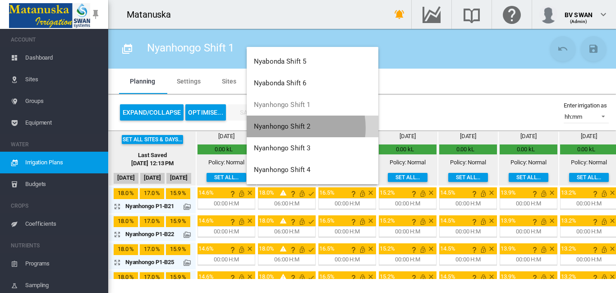
click at [287, 128] on span "Nyanhongo Shift 2" at bounding box center [282, 126] width 57 height 8
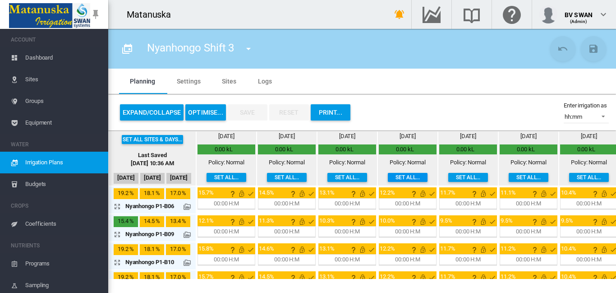
click at [406, 177] on button "Set all..." at bounding box center [408, 177] width 40 height 9
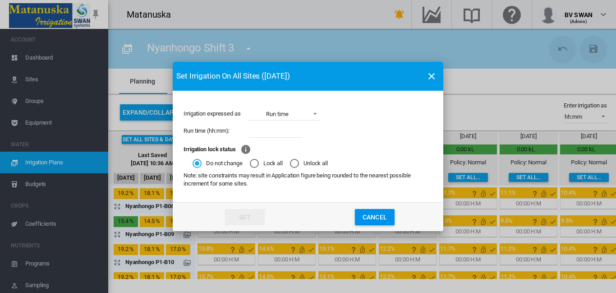
click at [273, 130] on input "Irrigation expressed ..." at bounding box center [275, 131] width 54 height 14
type input "****"
click at [247, 213] on button "Set" at bounding box center [245, 217] width 40 height 16
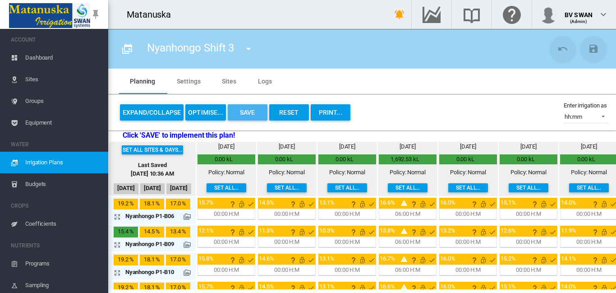
click at [245, 116] on button "Save" at bounding box center [248, 112] width 40 height 16
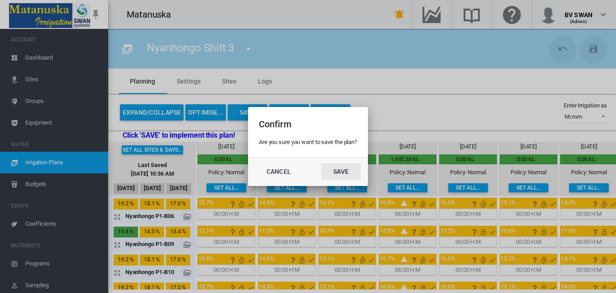
click at [348, 167] on button "Save" at bounding box center [341, 171] width 40 height 16
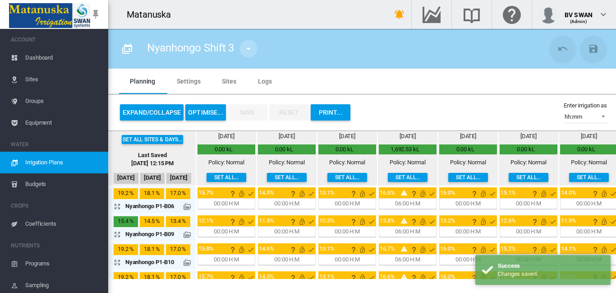
click at [251, 49] on md-icon "icon-menu-down" at bounding box center [248, 48] width 11 height 11
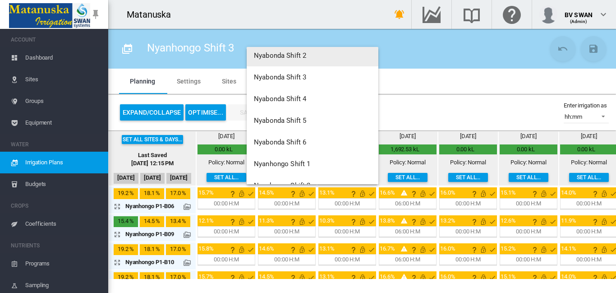
scroll to position [476, 0]
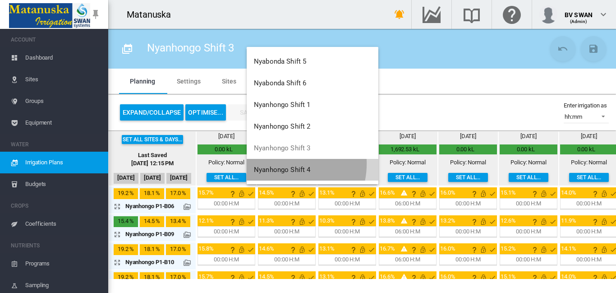
click at [280, 163] on button "Nyanhongo Shift 4" at bounding box center [313, 170] width 132 height 22
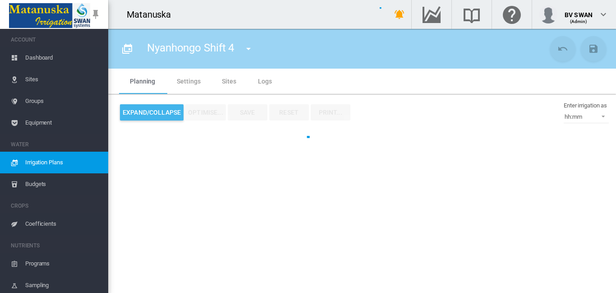
type input "**********"
type input "***"
type input "*****"
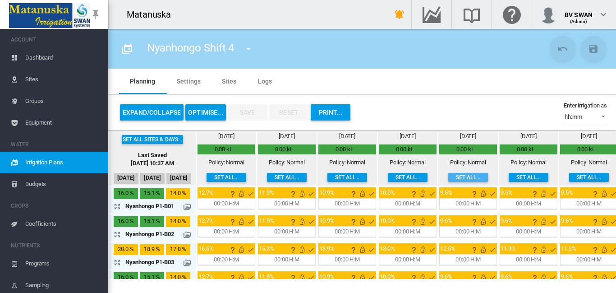
click at [460, 177] on button "Set all..." at bounding box center [468, 177] width 40 height 9
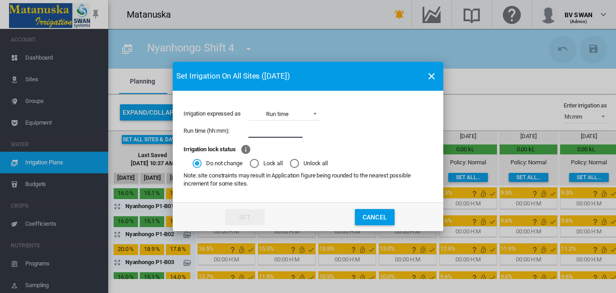
click at [257, 129] on input "Irrigation expressed ..." at bounding box center [275, 131] width 54 height 14
type input "****"
click at [247, 216] on button "Set" at bounding box center [245, 217] width 40 height 16
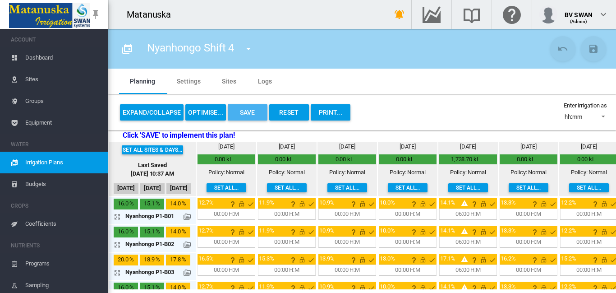
click at [235, 110] on button "Save" at bounding box center [248, 112] width 40 height 16
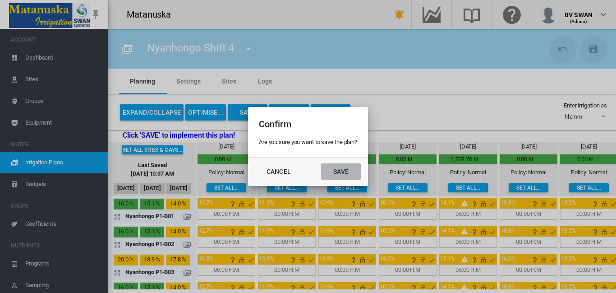
click at [341, 166] on button "Save" at bounding box center [341, 171] width 40 height 16
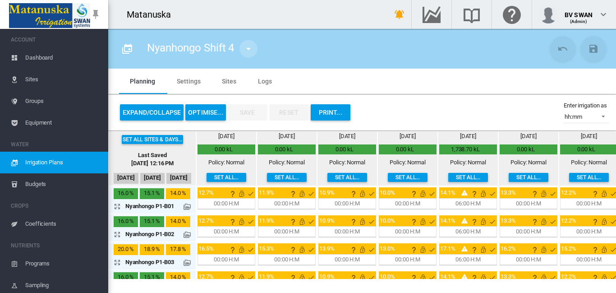
click at [249, 49] on md-icon "icon-menu-down" at bounding box center [248, 48] width 11 height 11
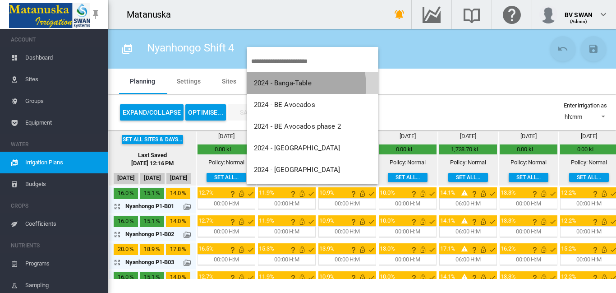
click at [281, 85] on span "2024 - Banga-Table" at bounding box center [283, 83] width 58 height 8
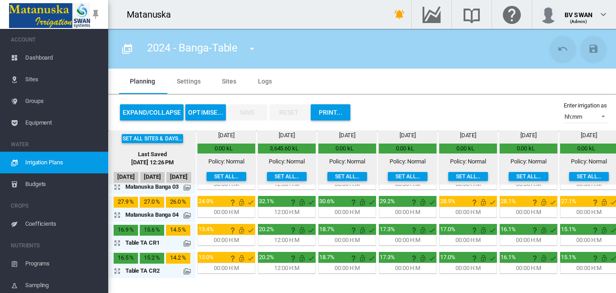
scroll to position [105, 0]
click at [255, 50] on md-icon "icon-menu-down" at bounding box center [252, 48] width 11 height 11
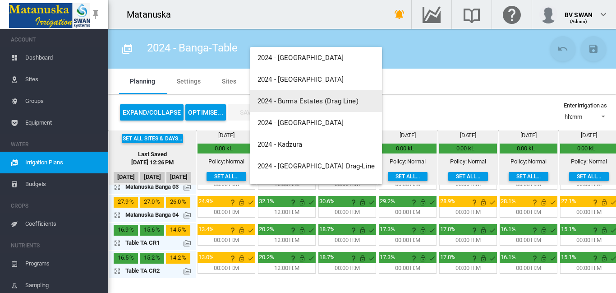
scroll to position [45, 0]
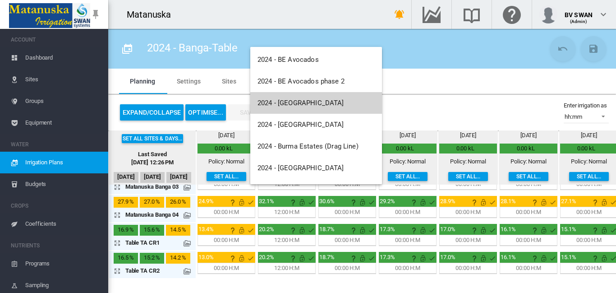
click at [295, 106] on span "2024 - [GEOGRAPHIC_DATA]" at bounding box center [300, 103] width 87 height 8
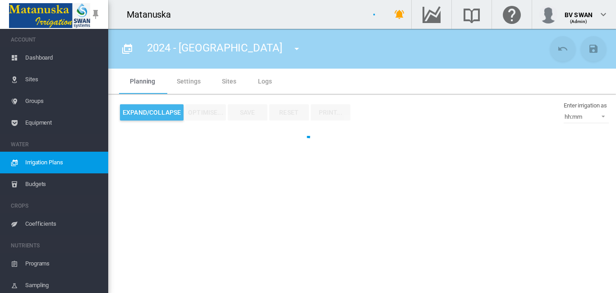
type input "**********"
type input "**"
type input "******"
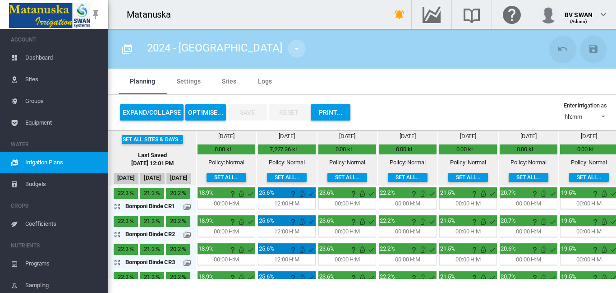
click at [291, 49] on md-icon "icon-menu-down" at bounding box center [296, 48] width 11 height 11
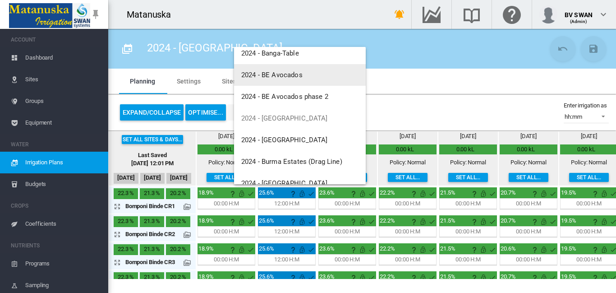
scroll to position [45, 0]
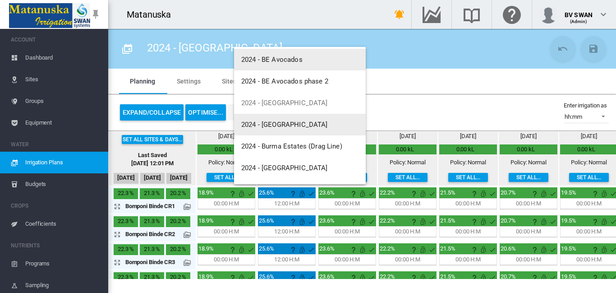
click at [269, 121] on span "2024 - [GEOGRAPHIC_DATA]" at bounding box center [284, 124] width 87 height 8
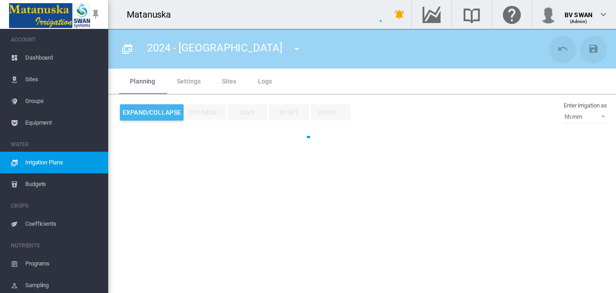
type input "**********"
type input "*"
type input "******"
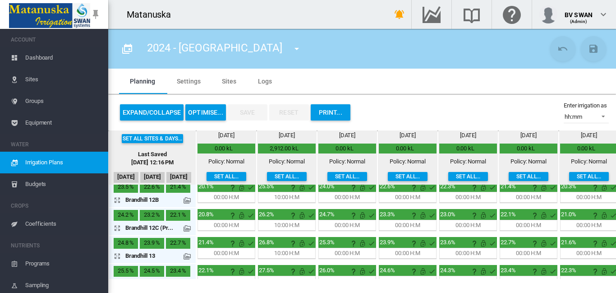
scroll to position [110, 0]
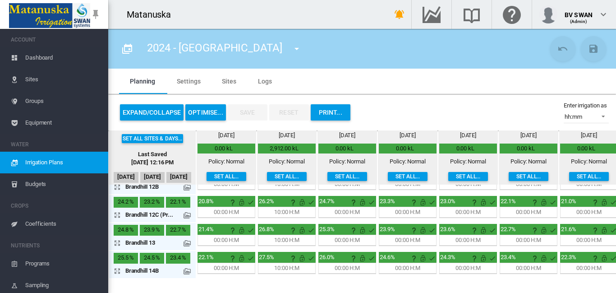
click at [291, 47] on md-icon "icon-menu-down" at bounding box center [296, 48] width 11 height 11
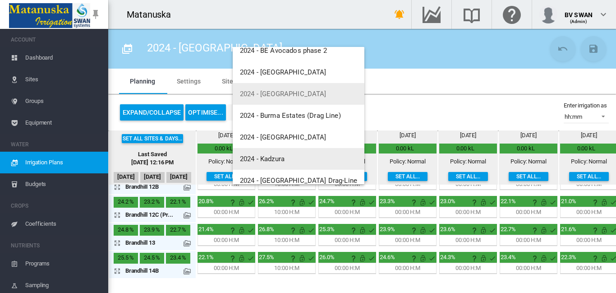
scroll to position [90, 0]
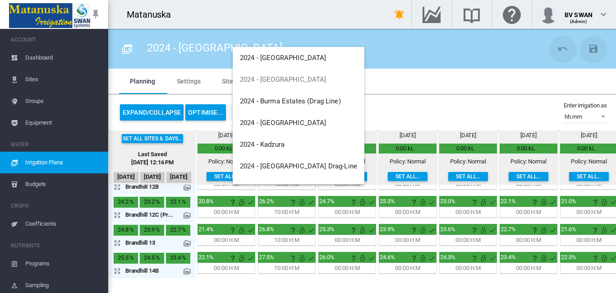
click at [451, 89] on md-backdrop at bounding box center [308, 146] width 616 height 293
